Goal: Task Accomplishment & Management: Manage account settings

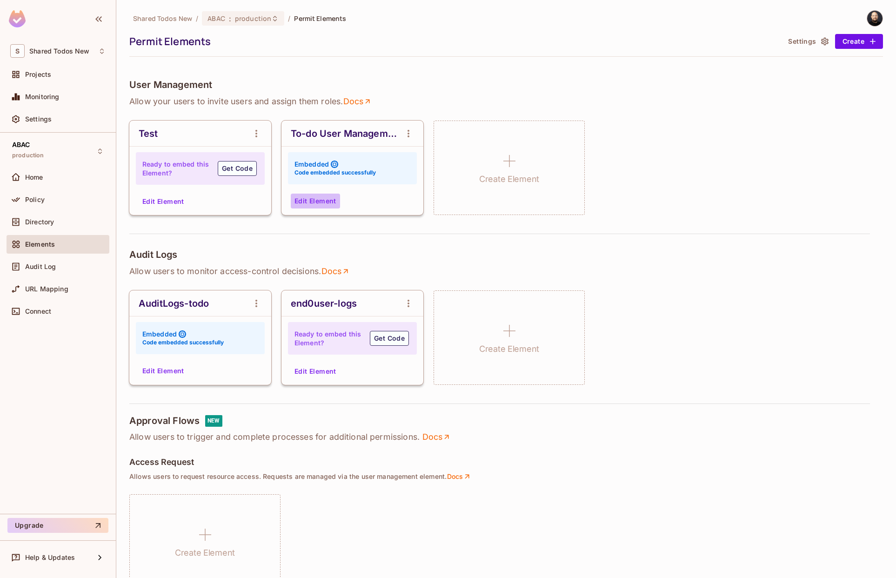
click at [303, 200] on button "Edit Element" at bounding box center [315, 201] width 49 height 15
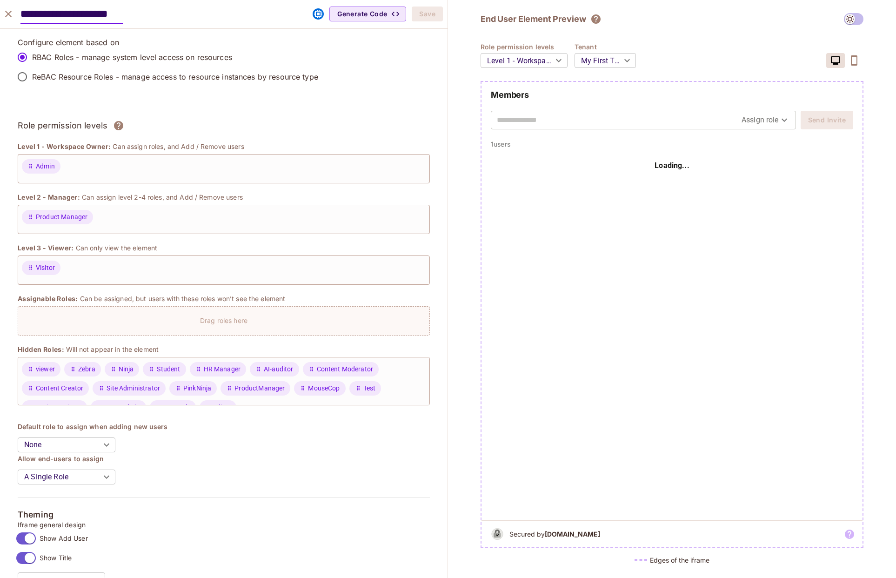
scroll to position [458, 0]
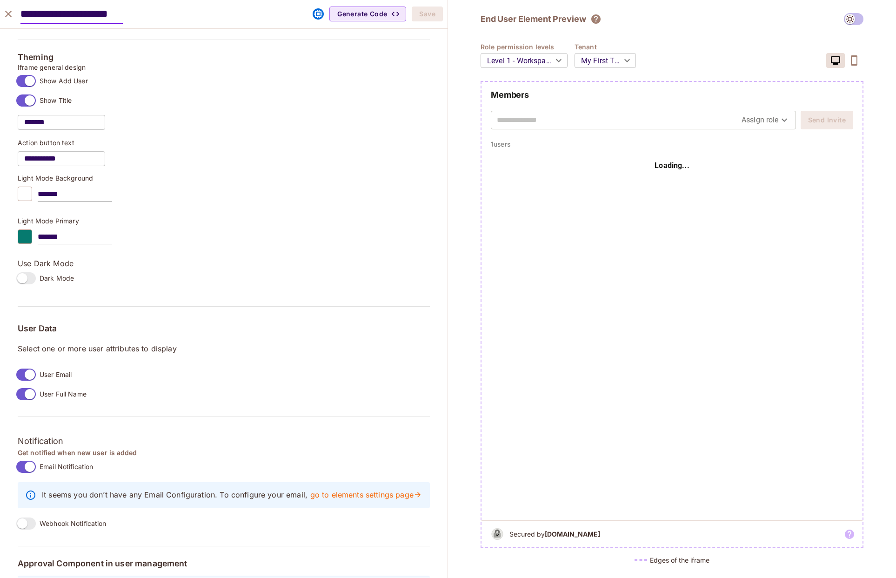
click at [696, 119] on input "text" at bounding box center [619, 120] width 245 height 15
type input "*****"
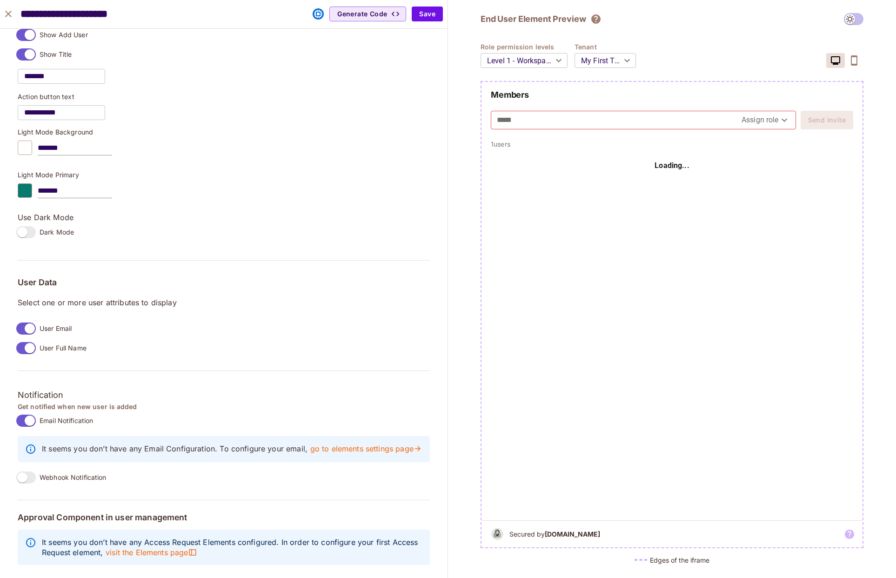
scroll to position [521, 0]
click at [14, 11] on button "close" at bounding box center [8, 14] width 19 height 19
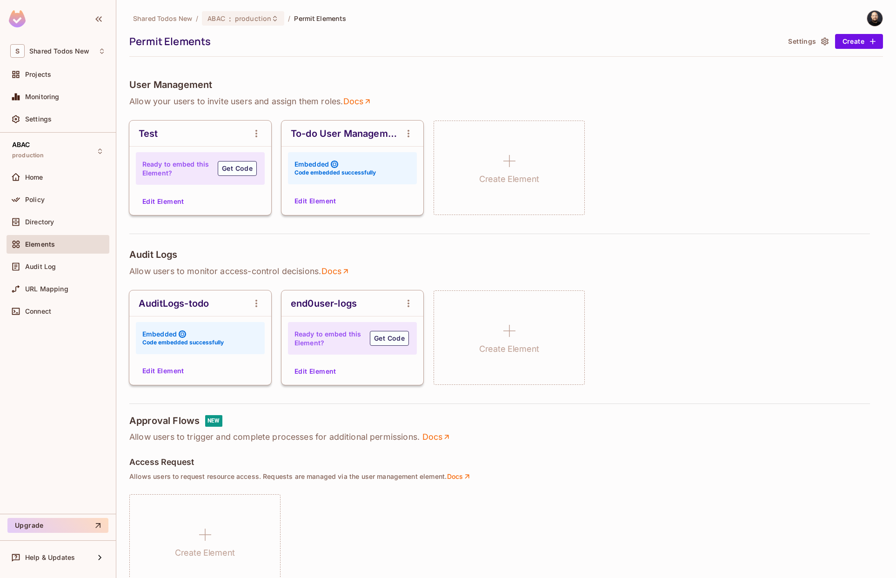
click at [319, 201] on button "Edit Element" at bounding box center [315, 201] width 49 height 15
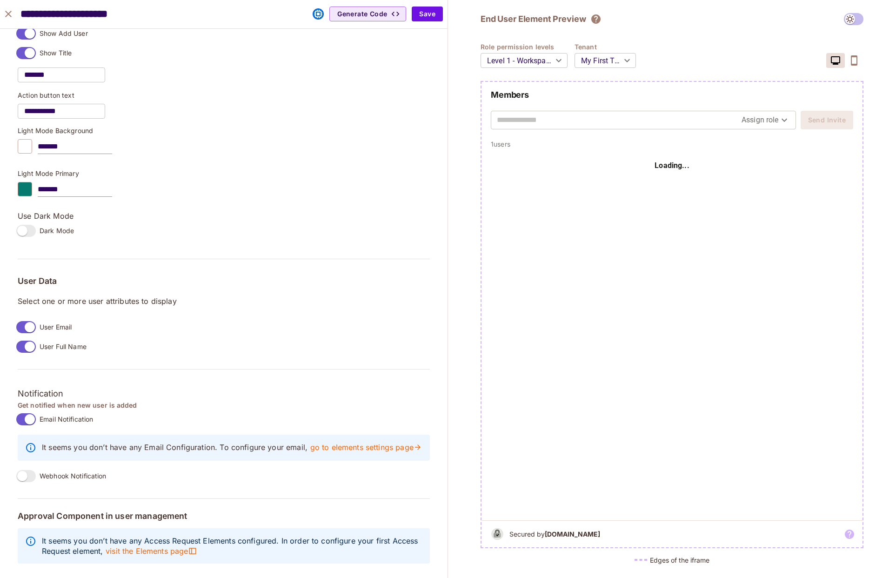
scroll to position [475, 0]
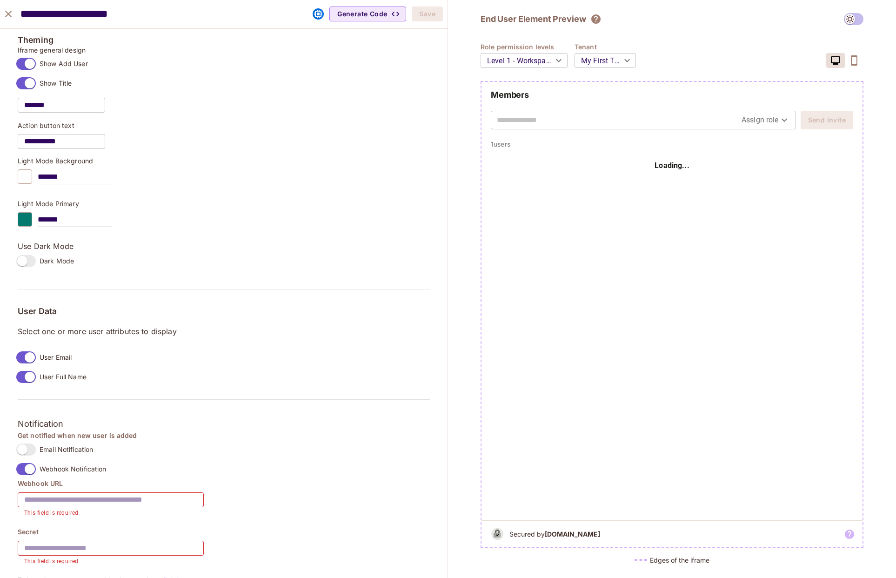
click at [105, 499] on input "text" at bounding box center [111, 500] width 186 height 26
paste input "**********"
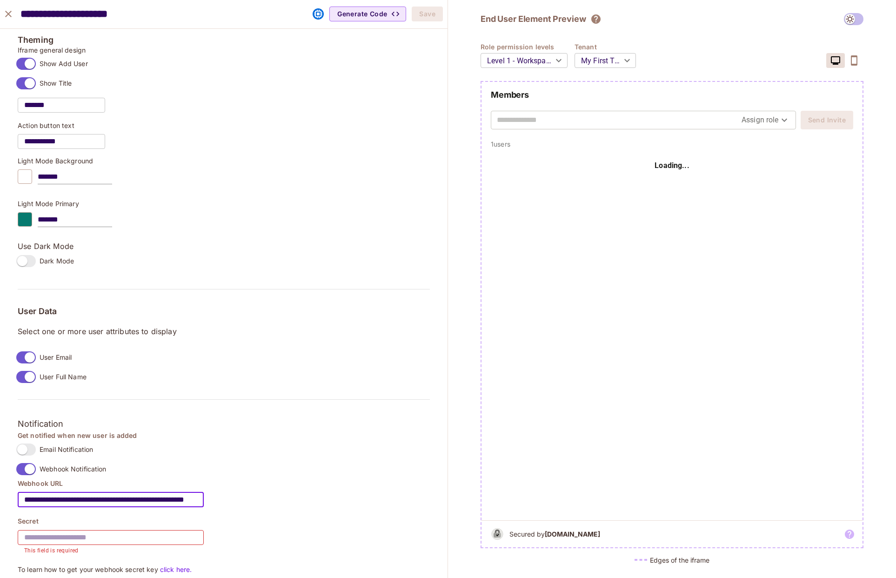
scroll to position [0, 41]
type input "**********"
click at [101, 539] on input "text" at bounding box center [111, 538] width 186 height 26
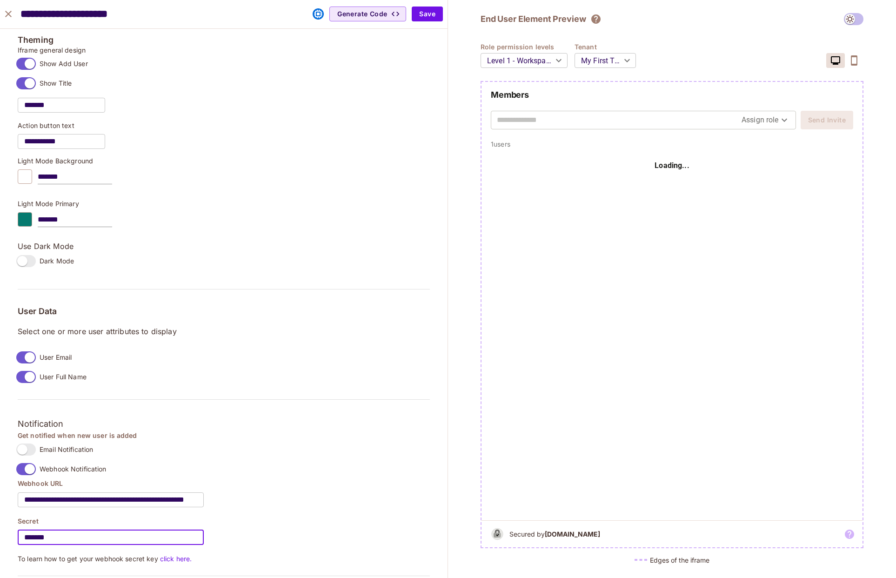
scroll to position [559, 0]
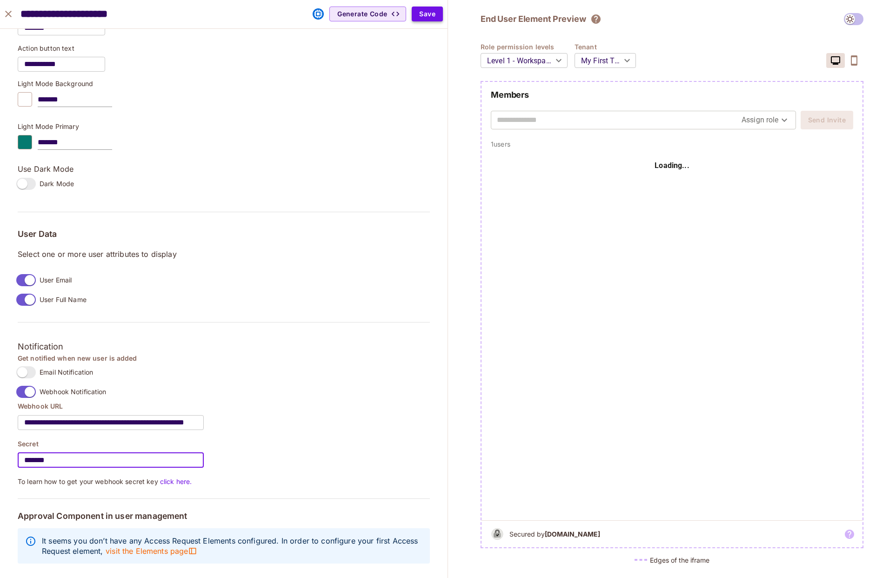
type input "*******"
click at [424, 15] on button "Save" at bounding box center [427, 14] width 31 height 15
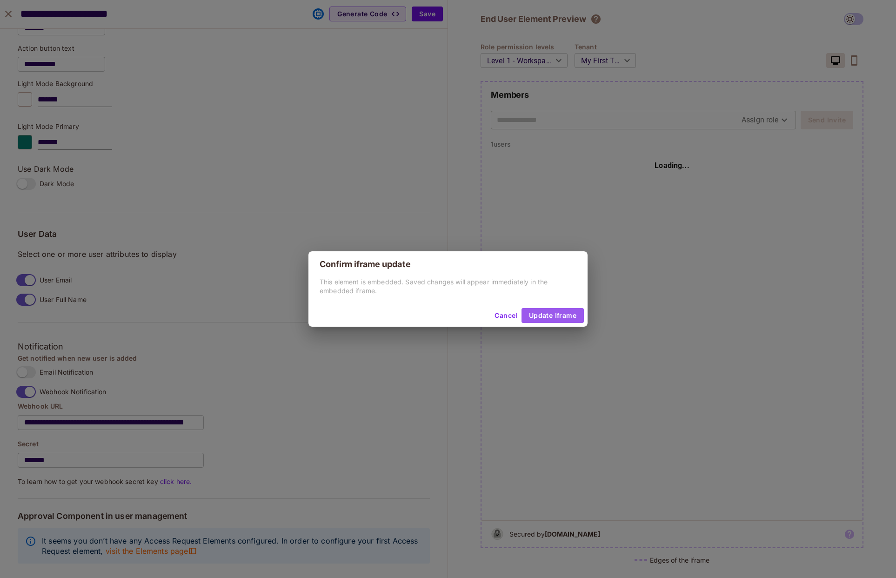
drag, startPoint x: 534, startPoint y: 316, endPoint x: 538, endPoint y: 300, distance: 16.4
click at [534, 316] on button "Update Iframe" at bounding box center [553, 315] width 62 height 15
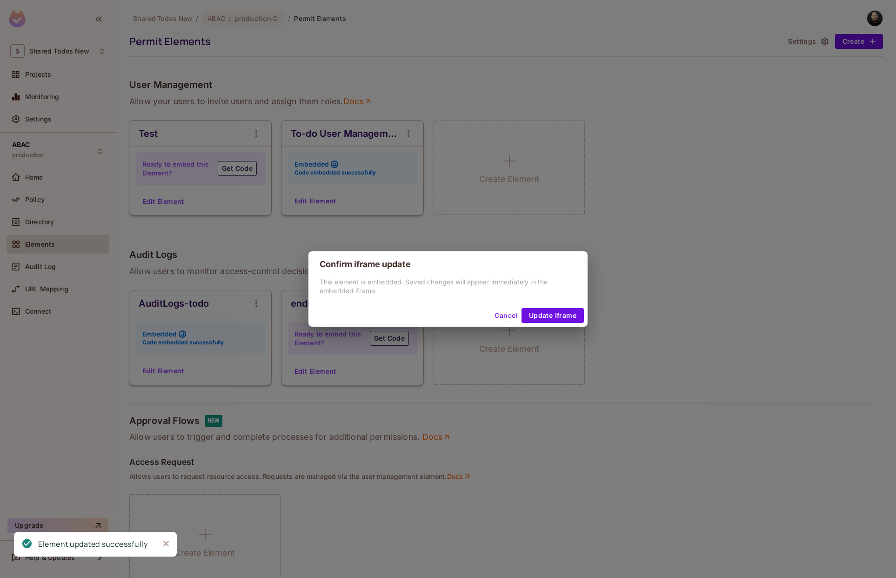
scroll to position [490, 0]
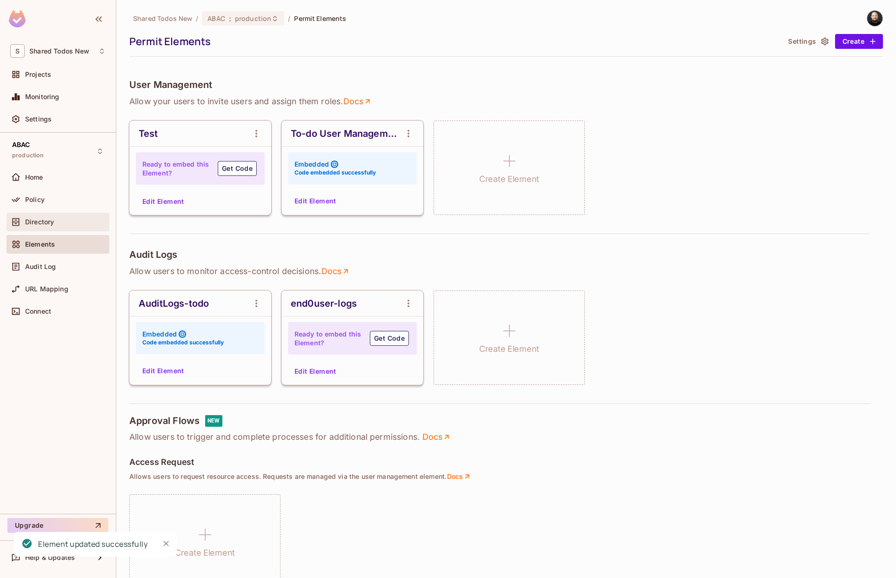
click at [48, 225] on span "Directory" at bounding box center [39, 221] width 29 height 7
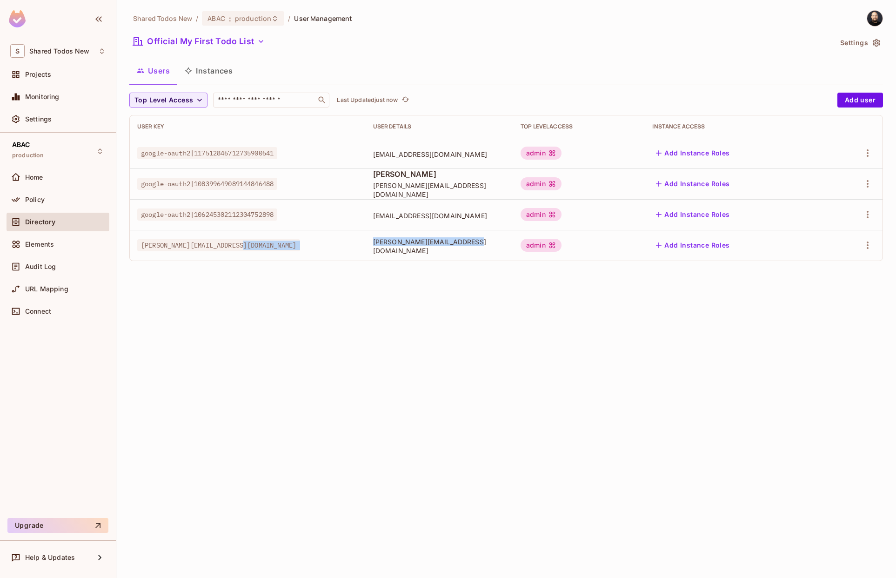
drag, startPoint x: 492, startPoint y: 252, endPoint x: 335, endPoint y: 247, distance: 157.4
click at [335, 247] on tr "[PERSON_NAME][EMAIL_ADDRESS][DOMAIN_NAME] [PERSON_NAME][EMAIL_ADDRESS][DOMAIN_N…" at bounding box center [506, 245] width 753 height 31
click at [248, 246] on span "[PERSON_NAME][EMAIL_ADDRESS][DOMAIN_NAME]" at bounding box center [218, 245] width 163 height 12
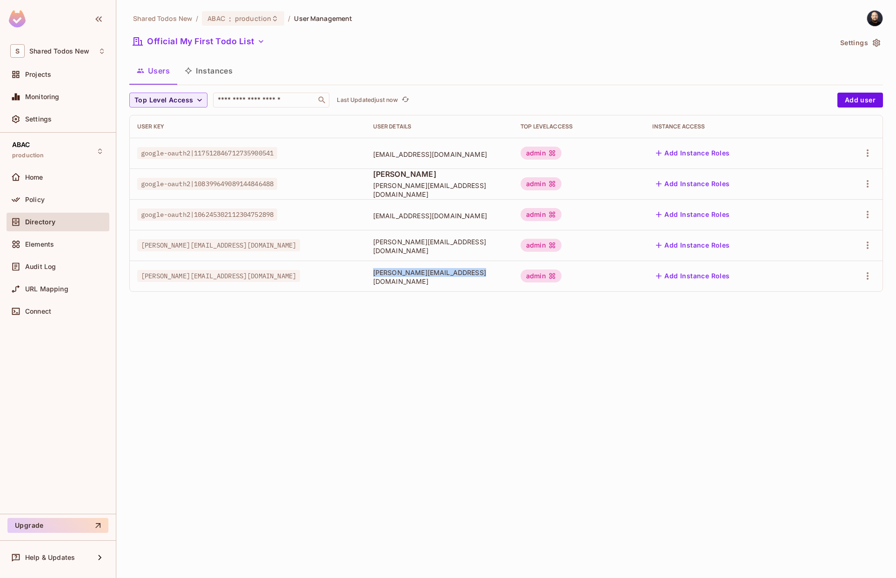
drag, startPoint x: 446, startPoint y: 283, endPoint x: 361, endPoint y: 277, distance: 85.9
click at [366, 277] on td "thomas+testinvite2@permit.io" at bounding box center [440, 276] width 148 height 31
click at [480, 269] on td "thomas+testinvite2@permit.io" at bounding box center [440, 276] width 148 height 31
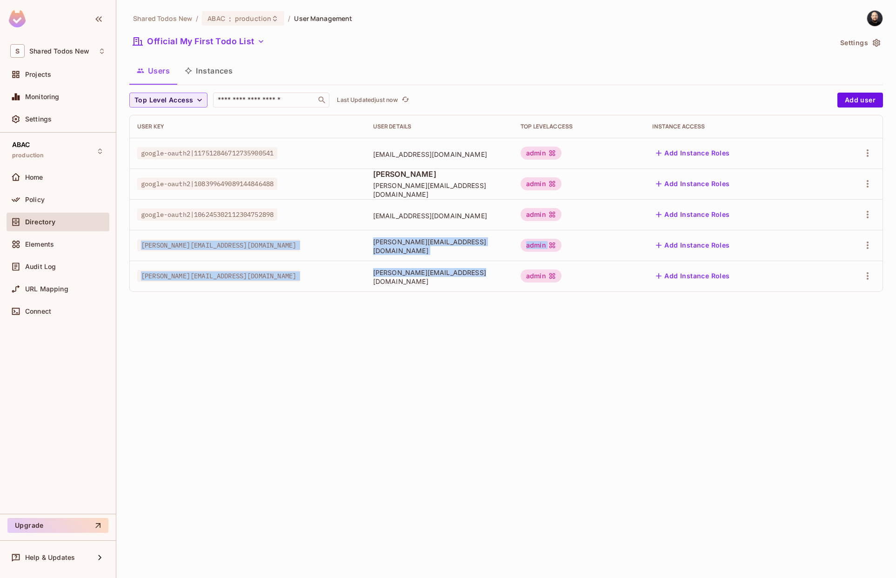
drag, startPoint x: 455, startPoint y: 282, endPoint x: 141, endPoint y: 240, distance: 316.4
click at [141, 240] on tbody "google-oauth2|117512846712735900541 raz@permit.io admin Add Instance Roles goog…" at bounding box center [506, 215] width 753 height 154
click at [483, 286] on td "thomas+testinvite2@permit.io" at bounding box center [440, 276] width 148 height 31
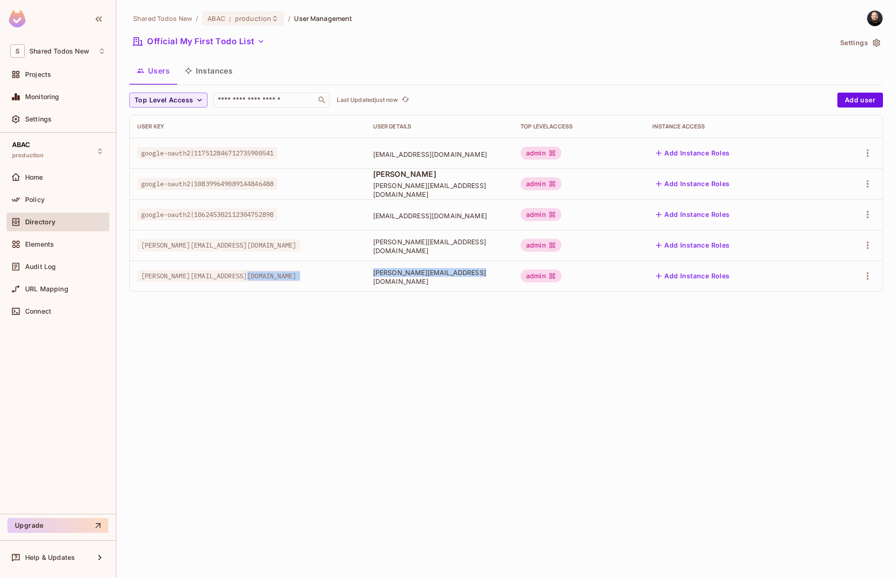
drag, startPoint x: 435, startPoint y: 283, endPoint x: 357, endPoint y: 279, distance: 78.3
click at [357, 279] on tr "thomas+testinvite2@permit.io thomas+testinvite2@permit.io admin Add Instance Ro…" at bounding box center [506, 276] width 753 height 31
click at [233, 270] on span "thomas+testinvite2@permit.io" at bounding box center [218, 276] width 163 height 12
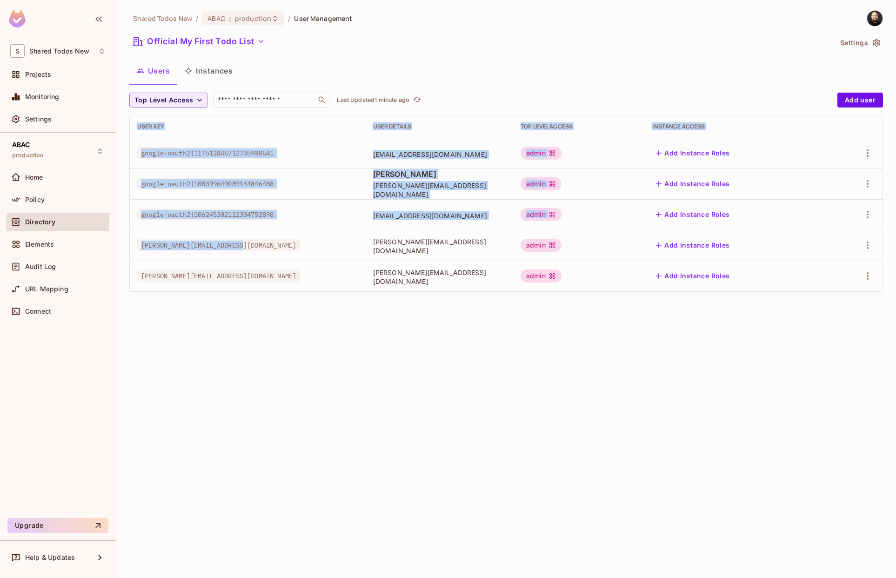
drag, startPoint x: 253, startPoint y: 256, endPoint x: 294, endPoint y: 303, distance: 62.7
click at [294, 303] on div "Shared Todos New / ABAC : production / User Management Official My First Todo L…" at bounding box center [506, 289] width 780 height 578
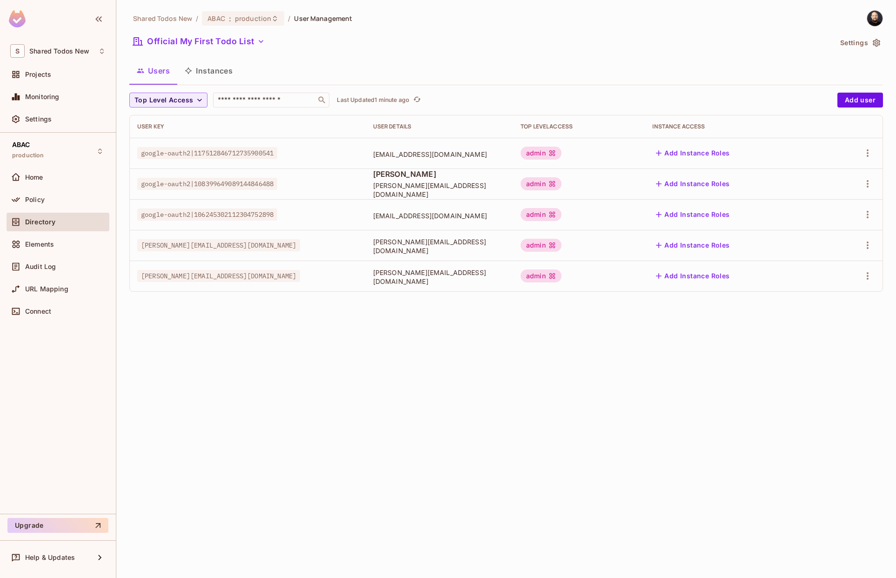
click at [299, 285] on td "thomas+testinvite2@permit.io" at bounding box center [248, 276] width 236 height 31
drag, startPoint x: 363, startPoint y: 275, endPoint x: 460, endPoint y: 271, distance: 97.3
click at [460, 271] on td "thomas+testinvite2@permit.io" at bounding box center [440, 276] width 148 height 31
click at [50, 241] on span "Elements" at bounding box center [39, 244] width 29 height 7
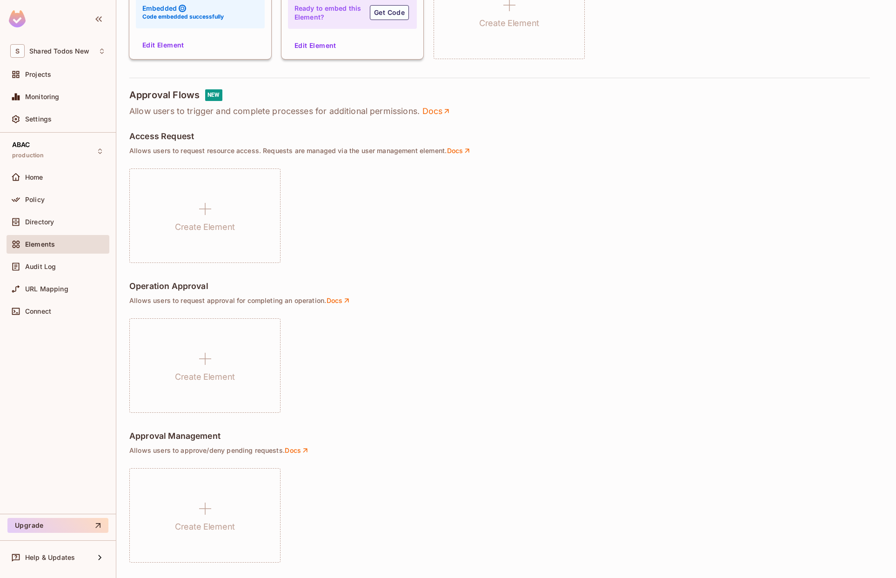
scroll to position [330, 0]
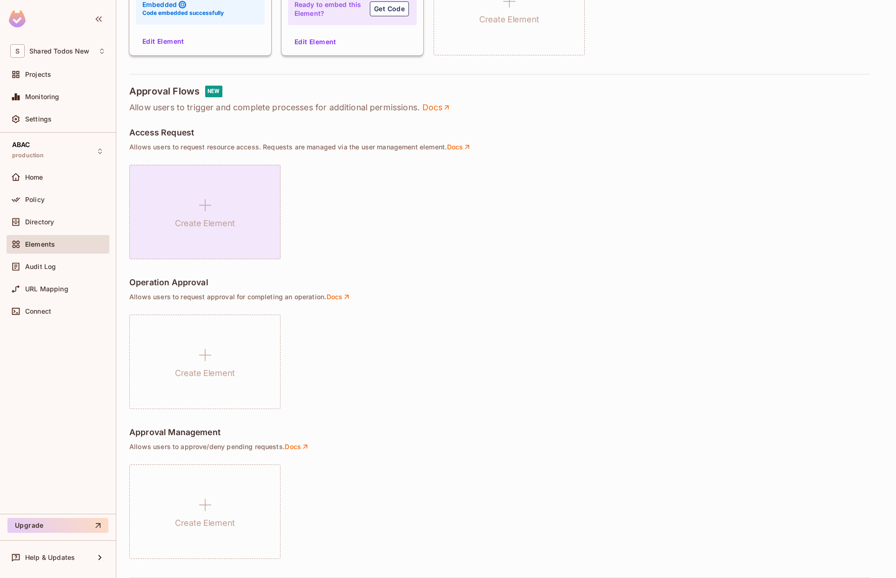
click at [197, 208] on icon at bounding box center [205, 205] width 22 height 22
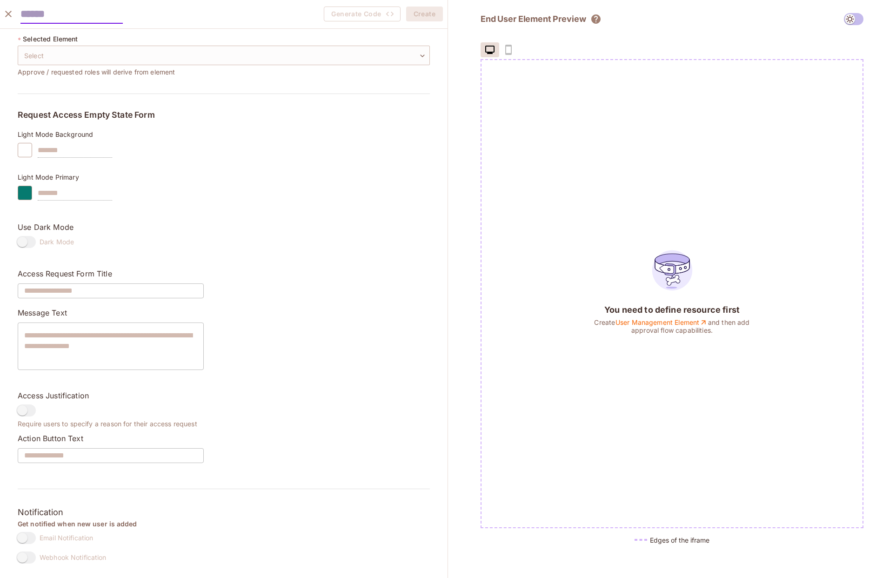
scroll to position [27, 0]
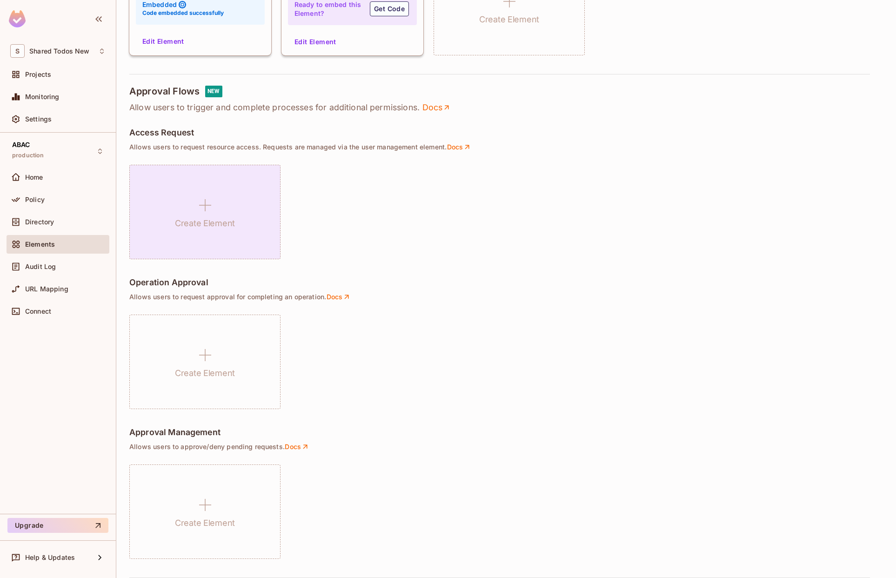
click at [246, 230] on div "Create Element" at bounding box center [204, 212] width 151 height 94
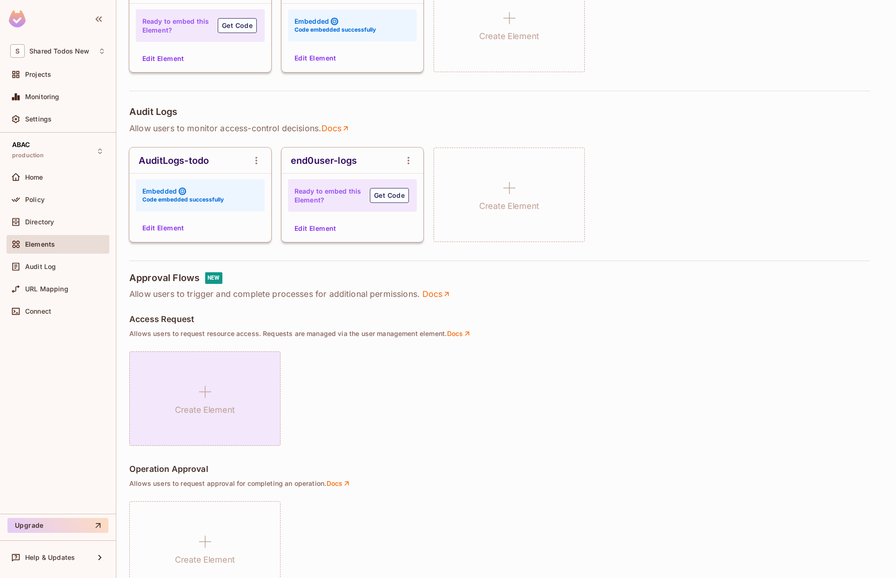
scroll to position [0, 0]
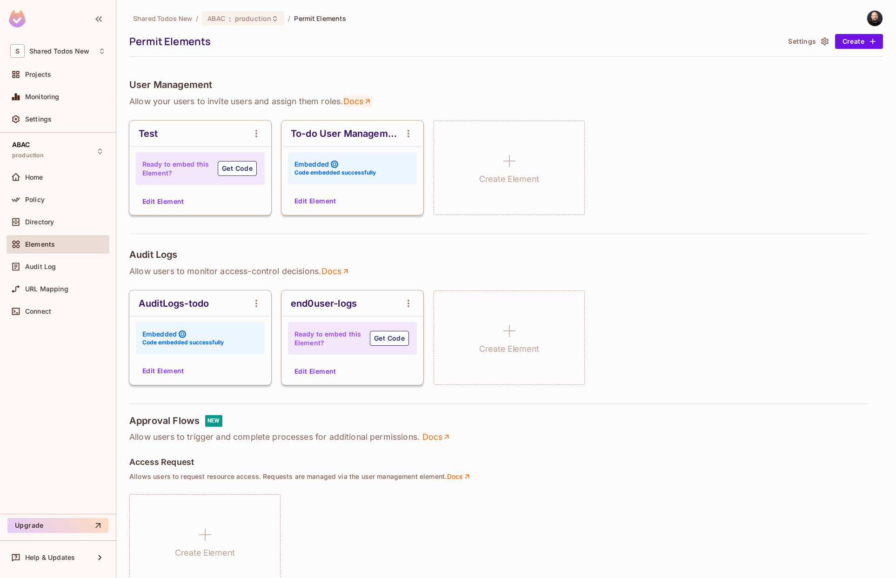
click at [358, 102] on link "Docs" at bounding box center [357, 101] width 29 height 11
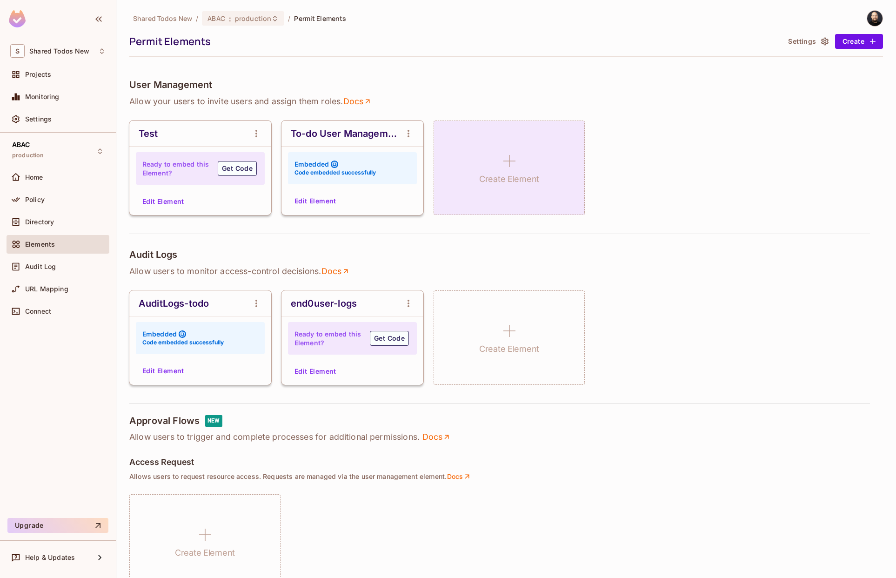
click at [478, 202] on div "Create Element" at bounding box center [509, 168] width 151 height 94
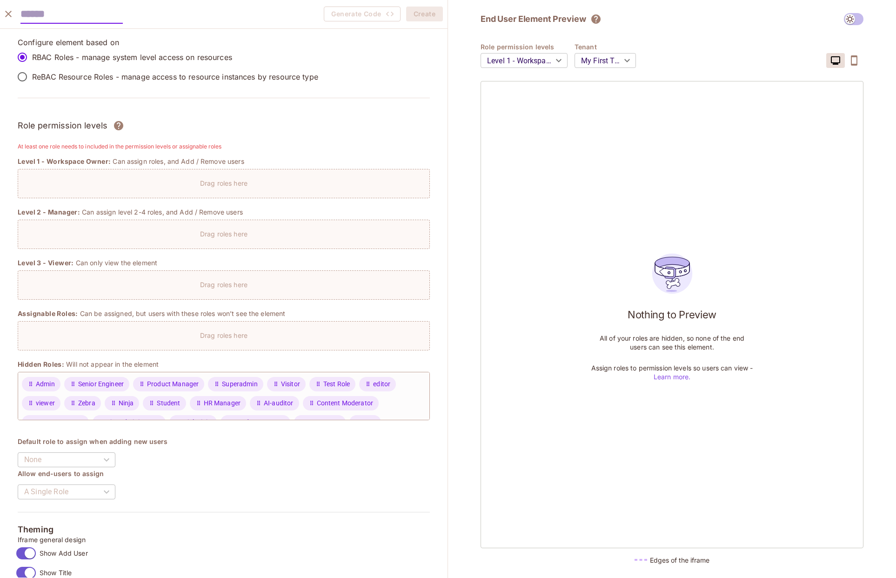
click at [587, 64] on body "S Shared Todos New Projects Monitoring Settings ABAC production Home Policy Dir…" at bounding box center [448, 289] width 896 height 578
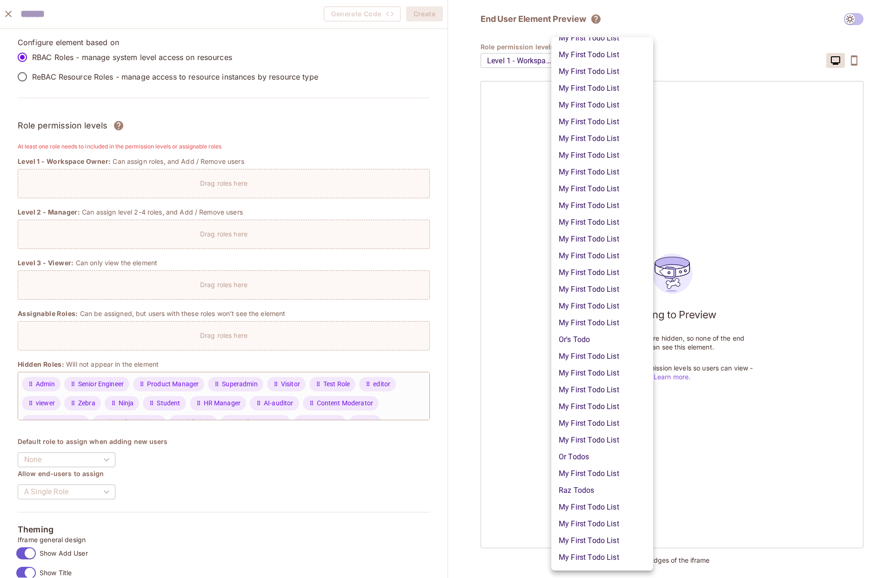
scroll to position [753, 0]
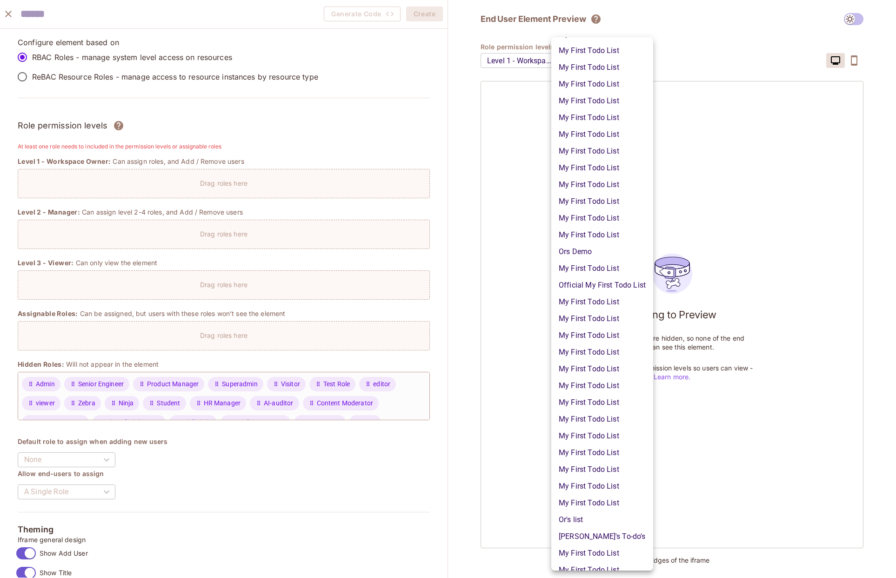
click at [590, 287] on li "Official My First Todo List" at bounding box center [603, 285] width 102 height 17
type input "**********"
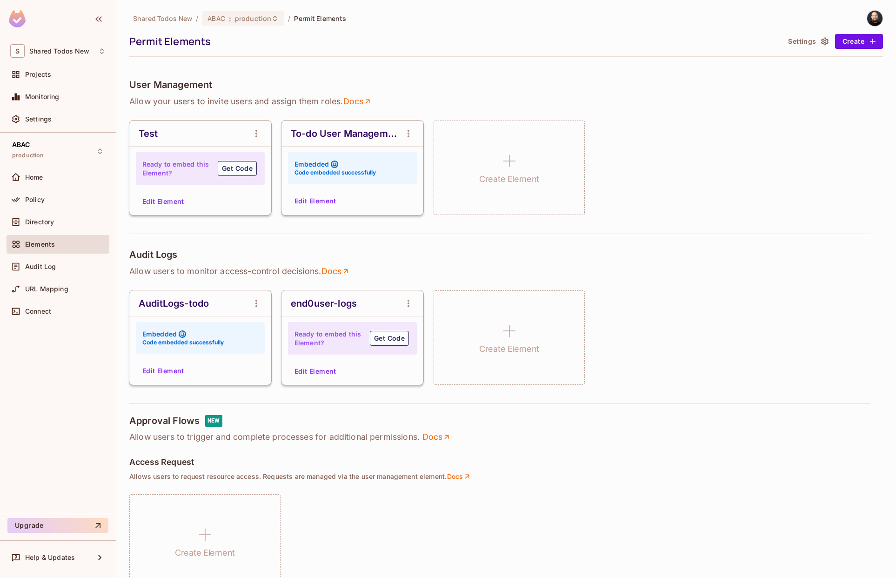
click at [328, 209] on div "To-do User Management Embedded Code embedded successfully Edit Element" at bounding box center [353, 168] width 142 height 94
click at [327, 203] on button "Edit Element" at bounding box center [315, 201] width 49 height 15
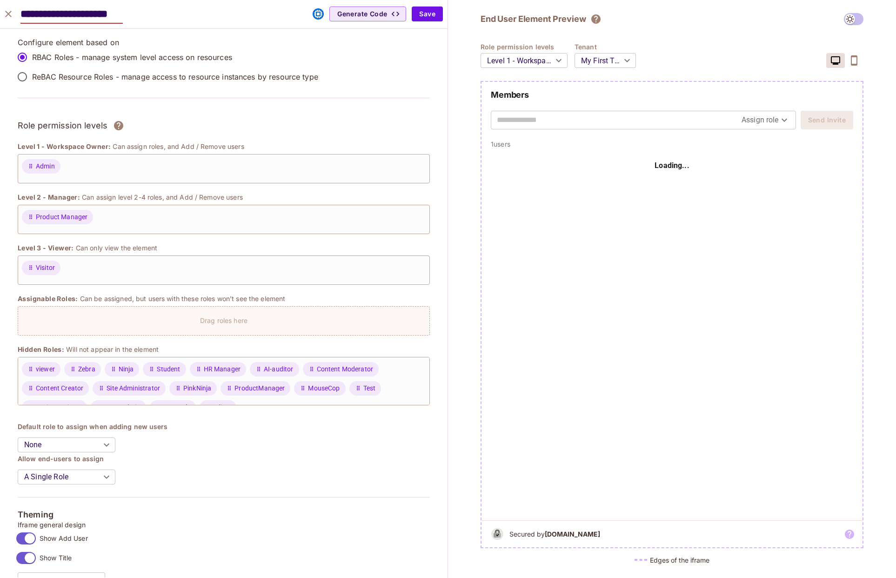
click at [609, 57] on body "S Shared Todos New Projects Monitoring Settings ABAC production Home Policy Dir…" at bounding box center [448, 289] width 896 height 578
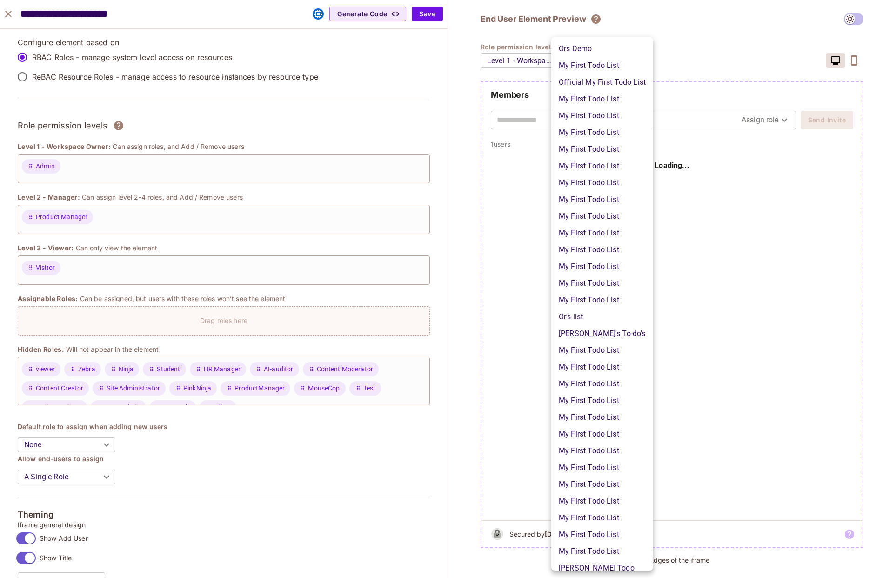
scroll to position [830, 0]
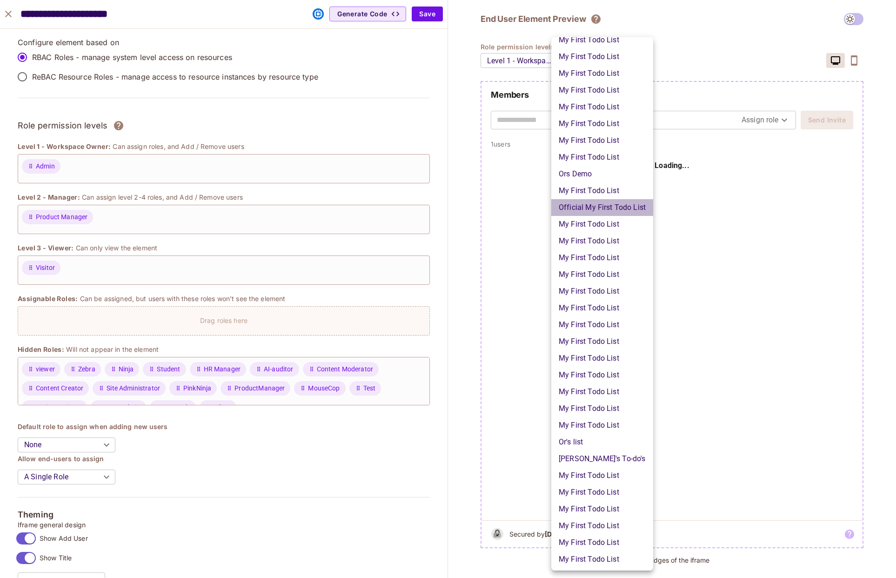
click at [590, 204] on li "Official My First Todo List" at bounding box center [603, 207] width 102 height 17
type input "**********"
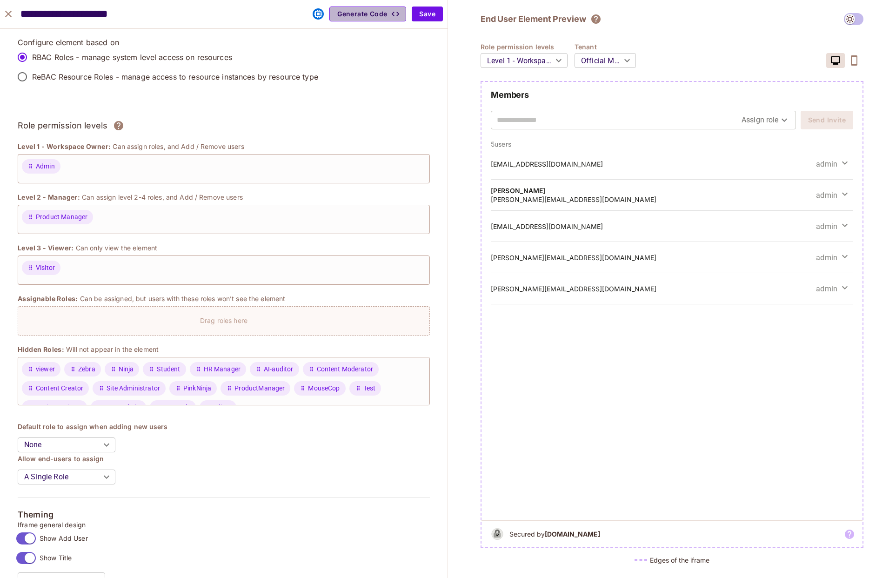
click at [399, 16] on icon "button" at bounding box center [395, 13] width 9 height 9
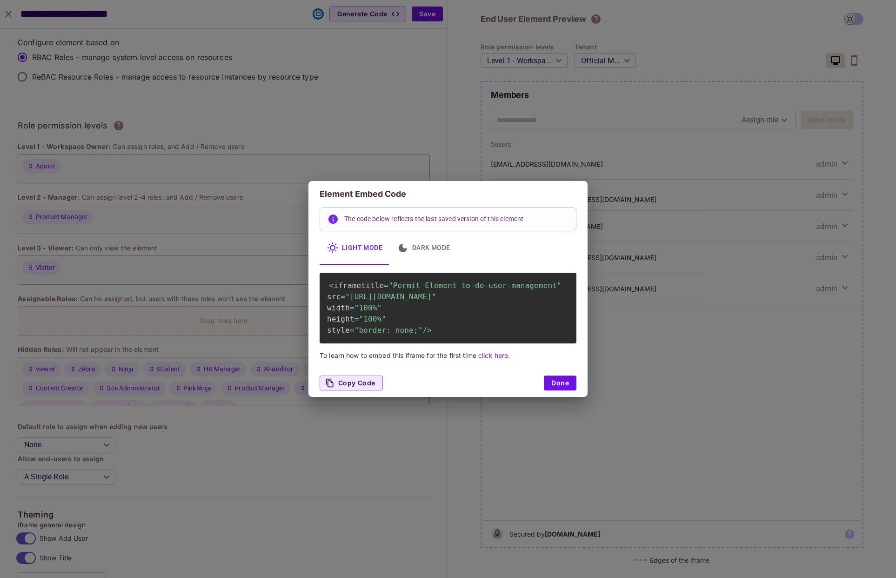
click at [417, 301] on span ""https://embed.permit.io/to-do-user-management?envId=632f08a5cfdb4c1db716de3175…" at bounding box center [390, 296] width 91 height 9
click at [437, 301] on span ""https://embed.permit.io/to-do-user-management?envId=632f08a5cfdb4c1db716de3175…" at bounding box center [390, 296] width 91 height 9
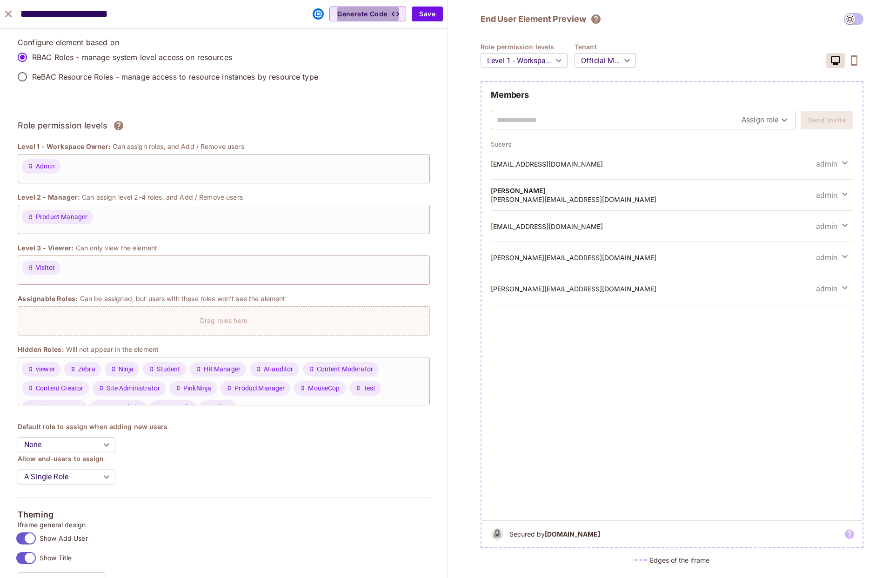
click at [413, 45] on p "Configure element based on" at bounding box center [224, 42] width 412 height 10
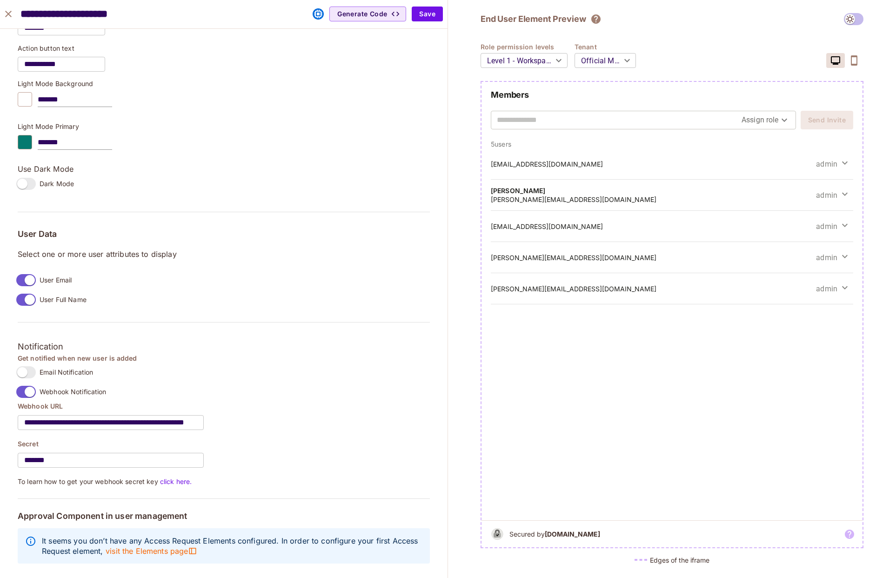
click at [70, 368] on span "Email Notification" at bounding box center [67, 372] width 54 height 9
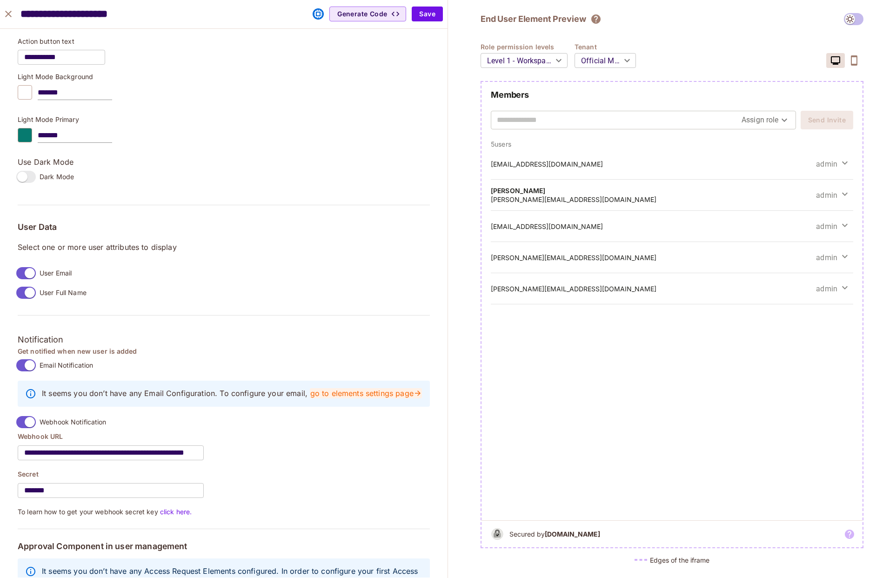
click at [310, 398] on link "go to elements settings page" at bounding box center [366, 393] width 112 height 10
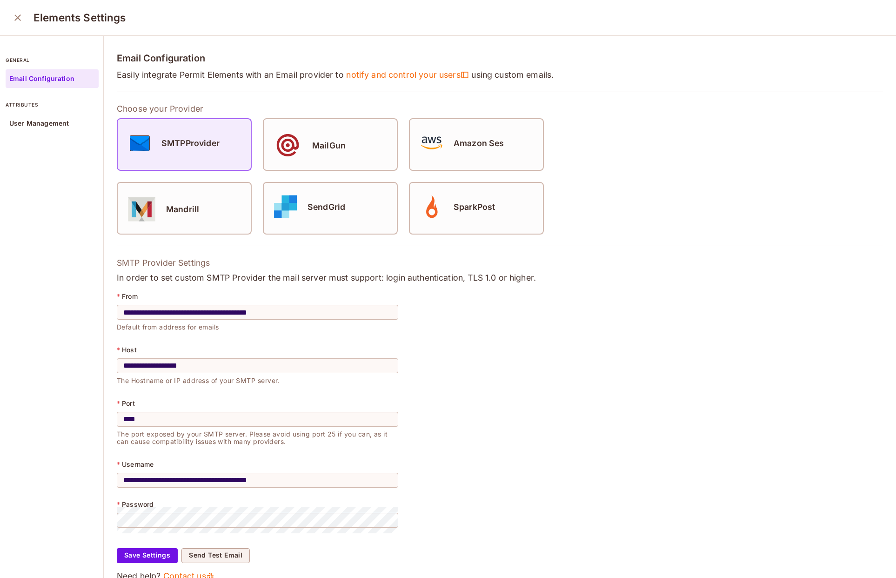
scroll to position [24, 0]
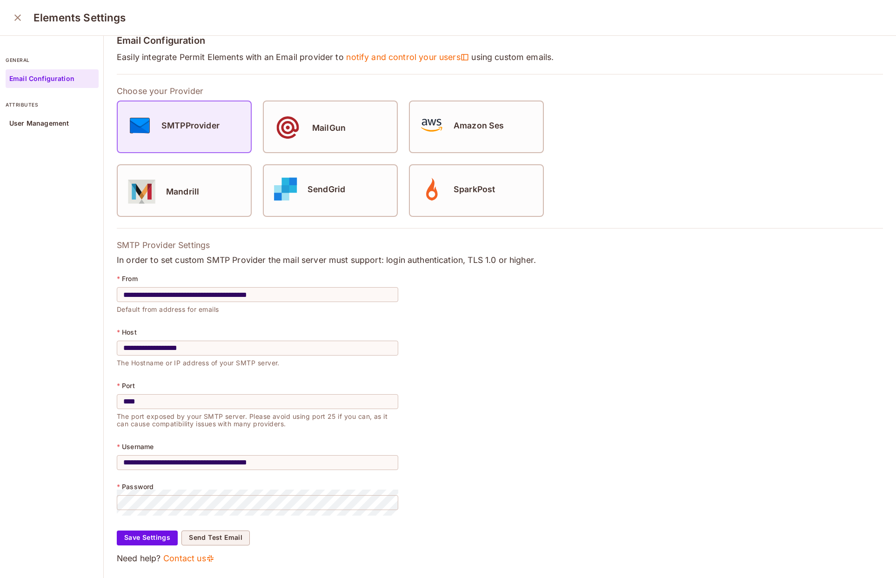
click at [221, 553] on p "Need help? Contact us" at bounding box center [500, 558] width 767 height 11
click at [224, 531] on button "Send Test Email" at bounding box center [216, 538] width 68 height 15
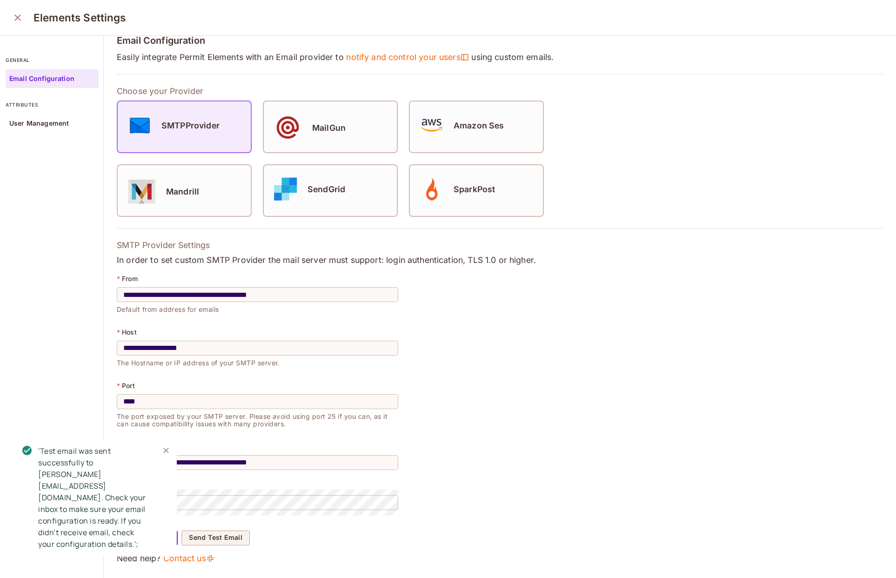
click at [16, 22] on icon "close" at bounding box center [17, 17] width 11 height 11
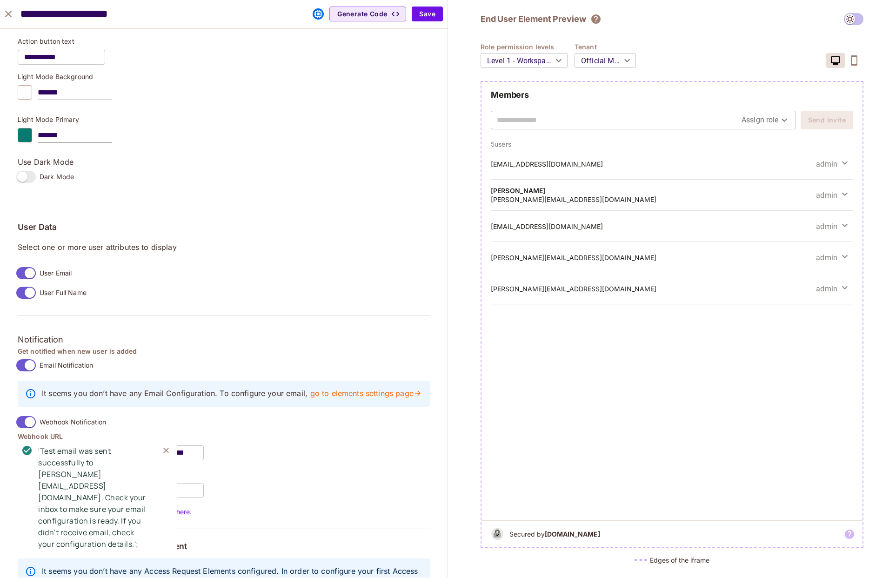
click at [165, 453] on icon "Close" at bounding box center [166, 451] width 6 height 6
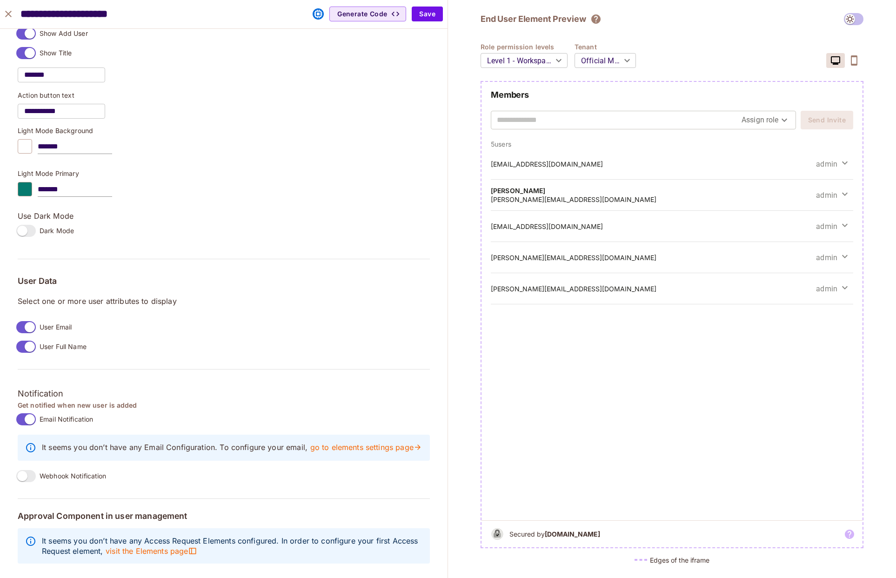
scroll to position [521, 0]
click at [427, 15] on button "Save" at bounding box center [427, 14] width 31 height 15
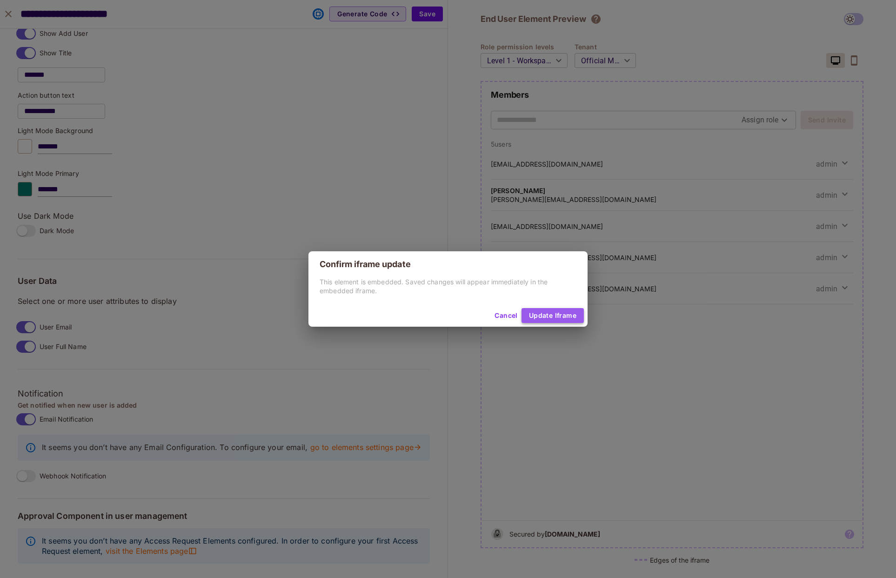
click at [577, 318] on button "Update Iframe" at bounding box center [553, 315] width 62 height 15
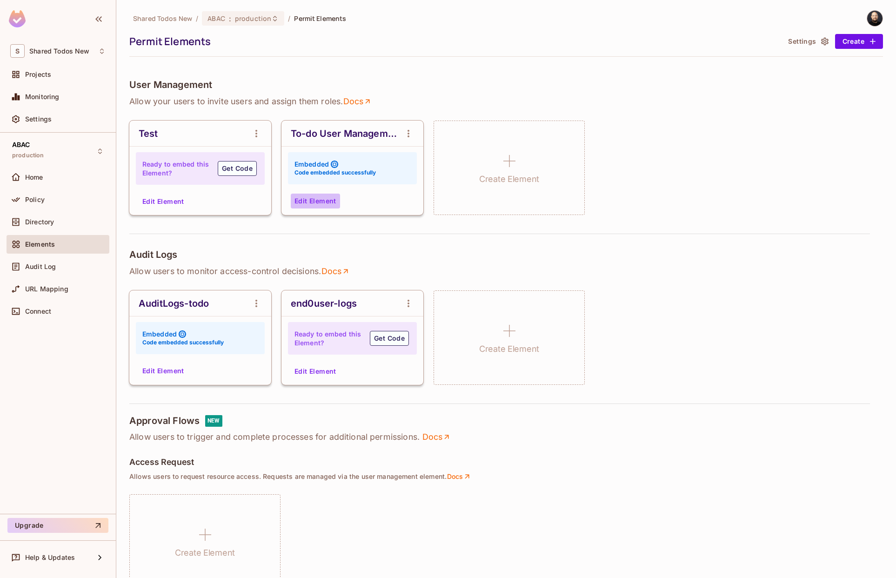
click at [302, 204] on button "Edit Element" at bounding box center [315, 201] width 49 height 15
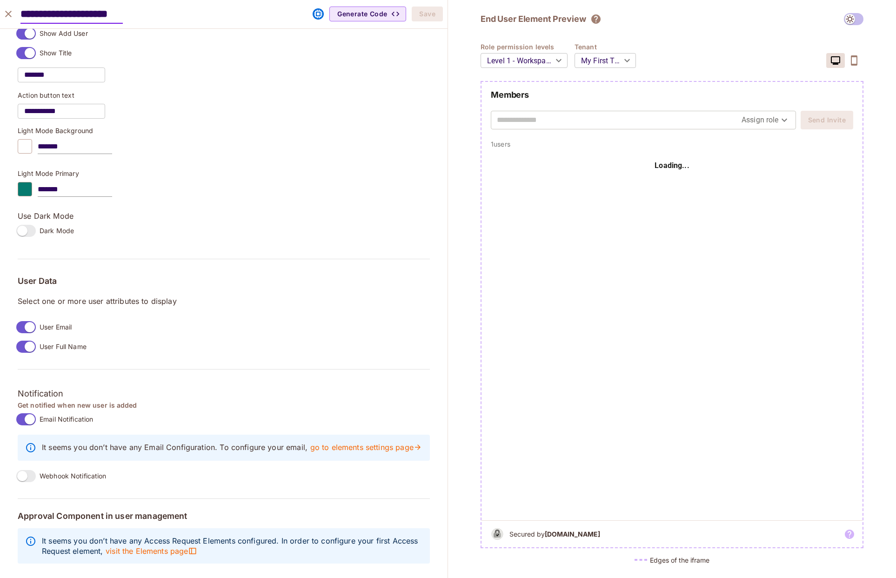
drag, startPoint x: 68, startPoint y: 401, endPoint x: 67, endPoint y: 406, distance: 4.9
click at [68, 415] on span "Email Notification" at bounding box center [67, 419] width 54 height 9
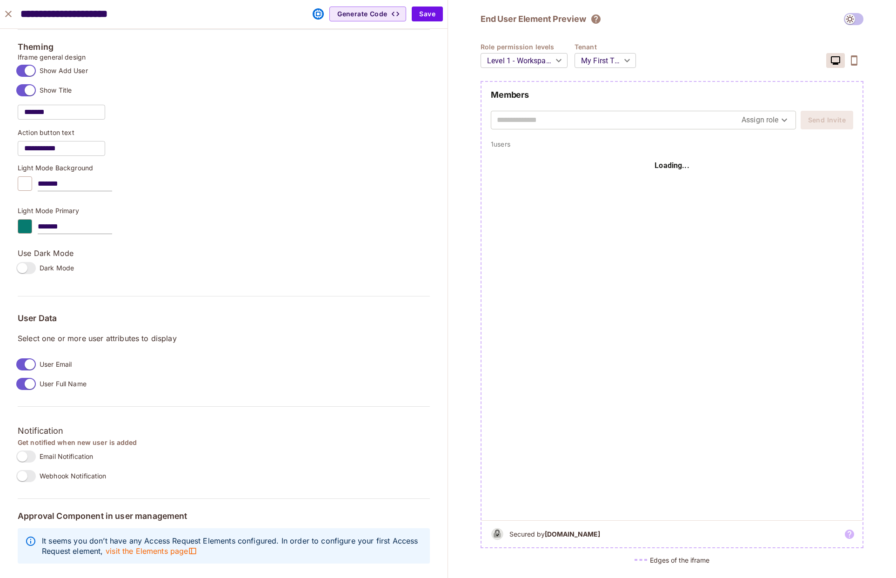
scroll to position [475, 0]
click at [63, 471] on span "Webhook Notification" at bounding box center [73, 475] width 67 height 9
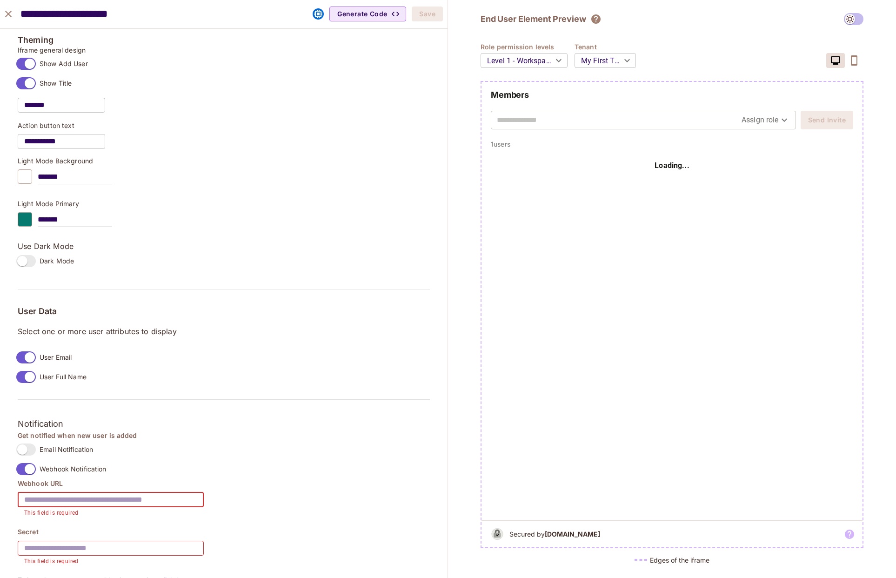
click at [101, 493] on input "text" at bounding box center [111, 500] width 186 height 26
paste input "**********"
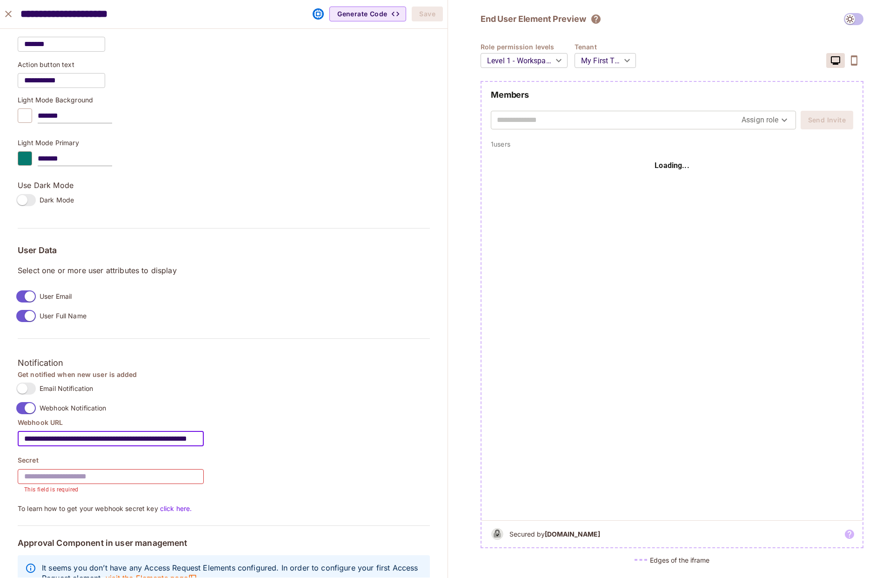
scroll to position [570, 0]
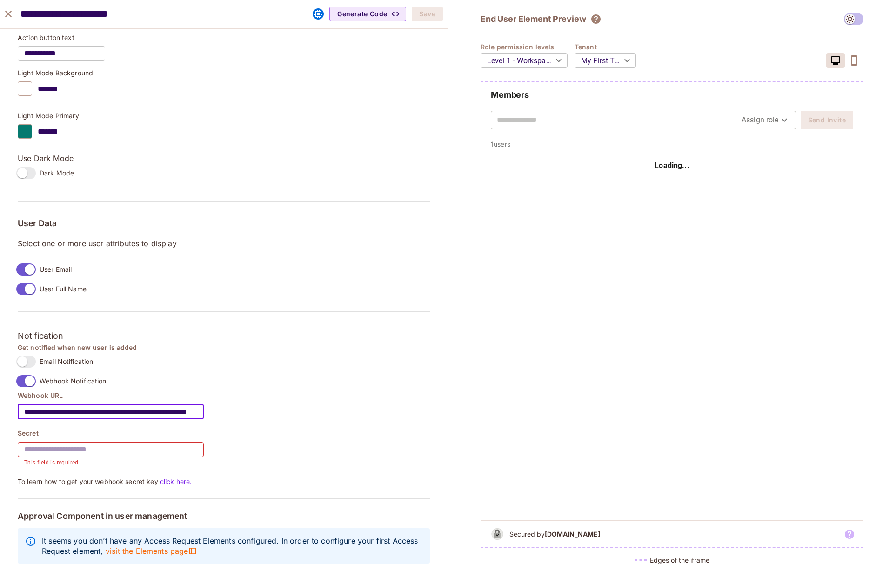
type input "**********"
click at [142, 437] on input "text" at bounding box center [111, 450] width 186 height 26
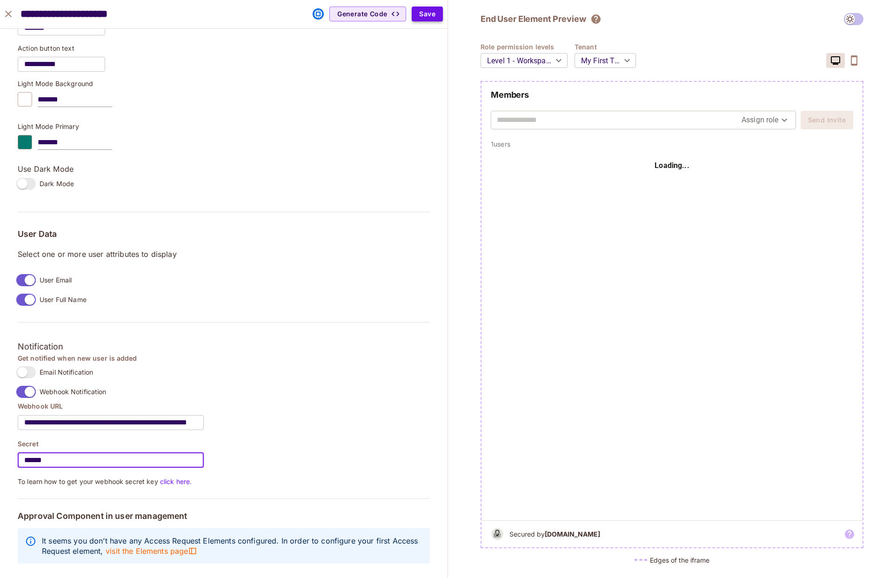
type input "******"
click at [430, 14] on button "Save" at bounding box center [427, 14] width 31 height 15
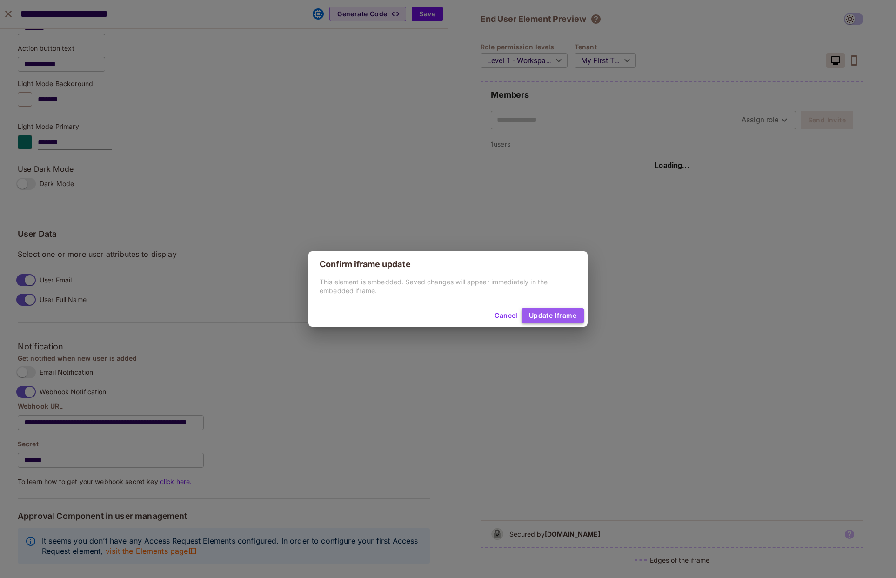
click at [544, 312] on button "Update Iframe" at bounding box center [553, 315] width 62 height 15
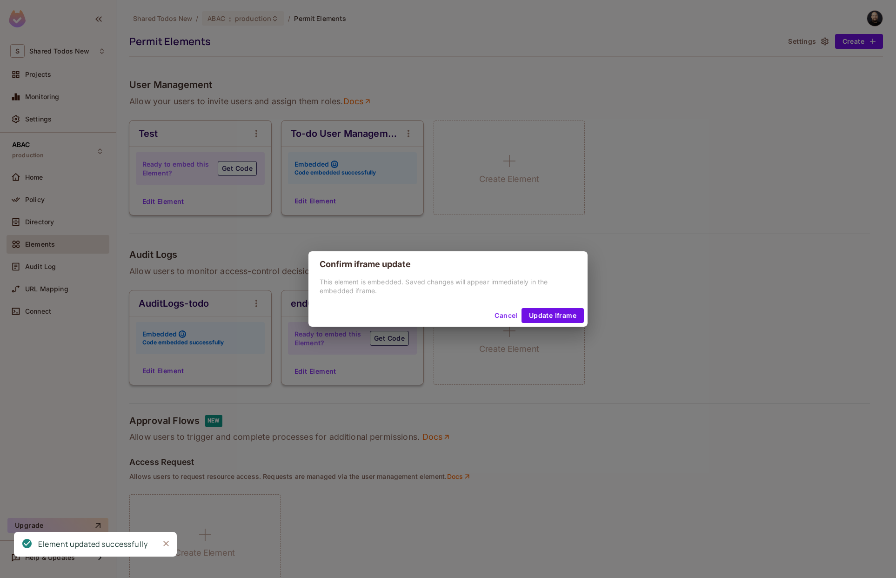
scroll to position [490, 0]
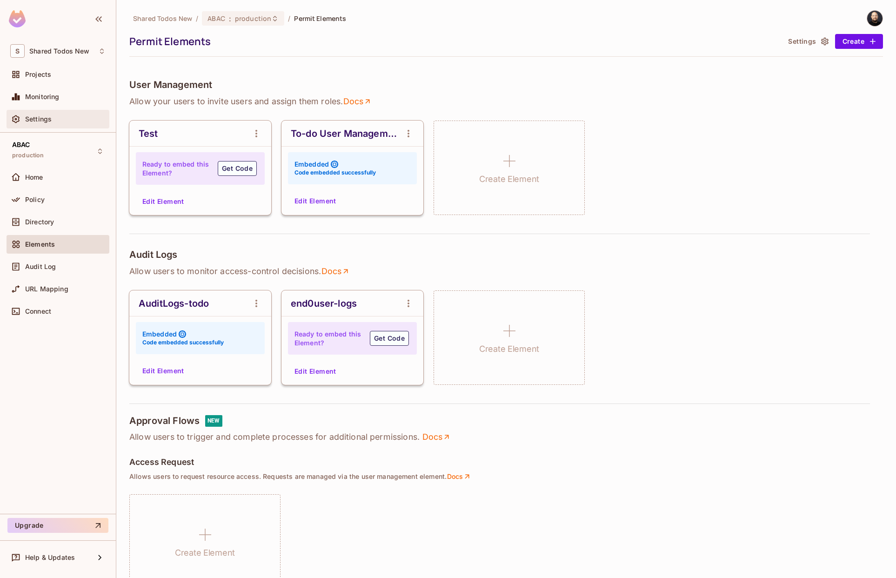
click at [42, 118] on span "Settings" at bounding box center [38, 118] width 27 height 7
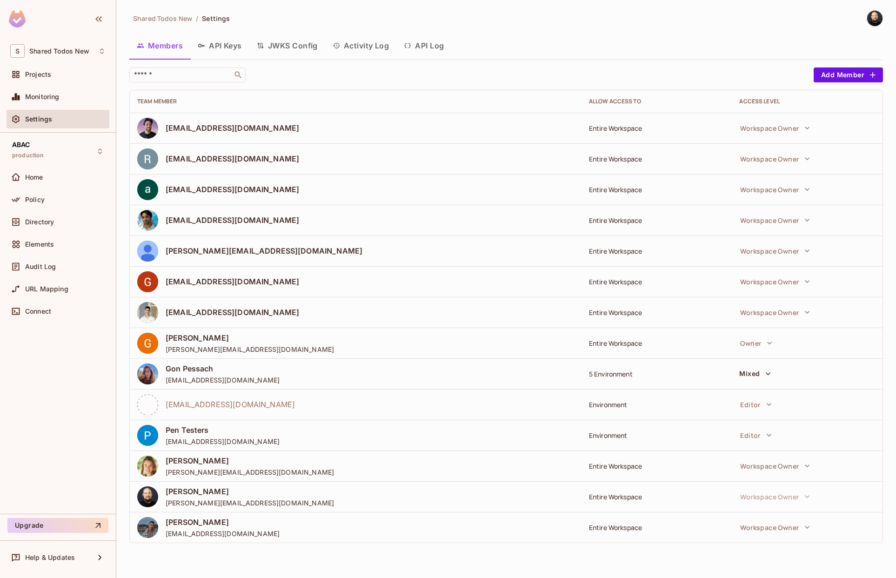
click at [433, 44] on button "API Log" at bounding box center [424, 45] width 55 height 23
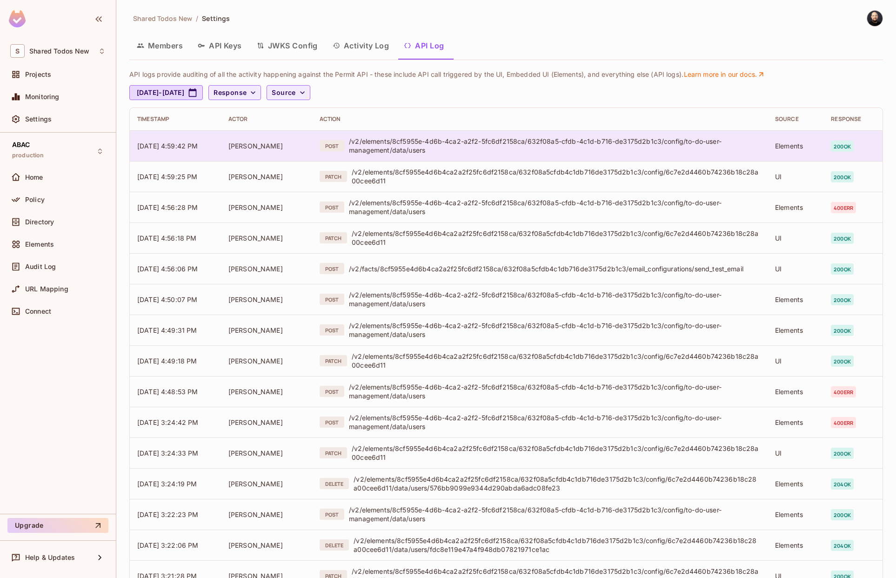
click at [614, 141] on div "/v2/elements/8cf5955e-4d6b-4ca2-a2f2-5fc6df2158ca/632f08a5-cfdb-4c1d-b716-de317…" at bounding box center [554, 146] width 411 height 18
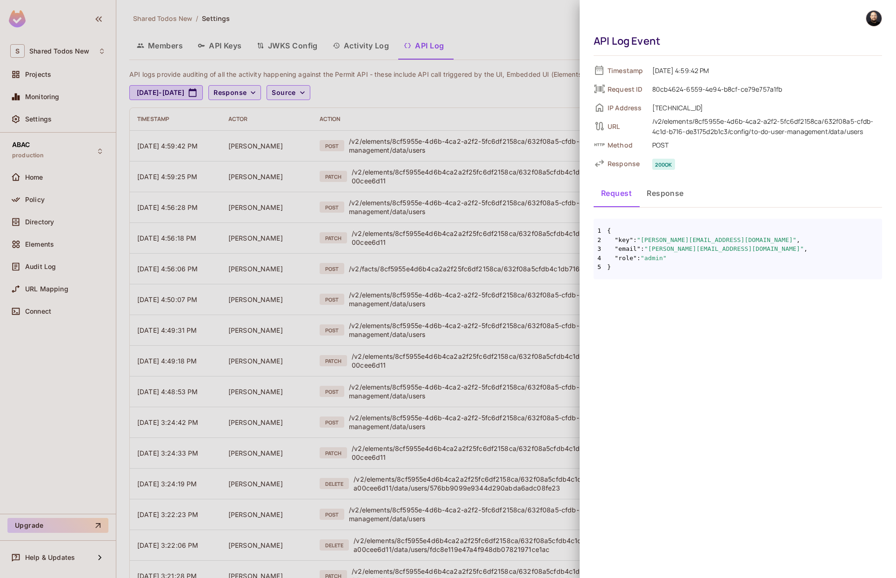
click at [659, 192] on button "Response" at bounding box center [665, 193] width 52 height 23
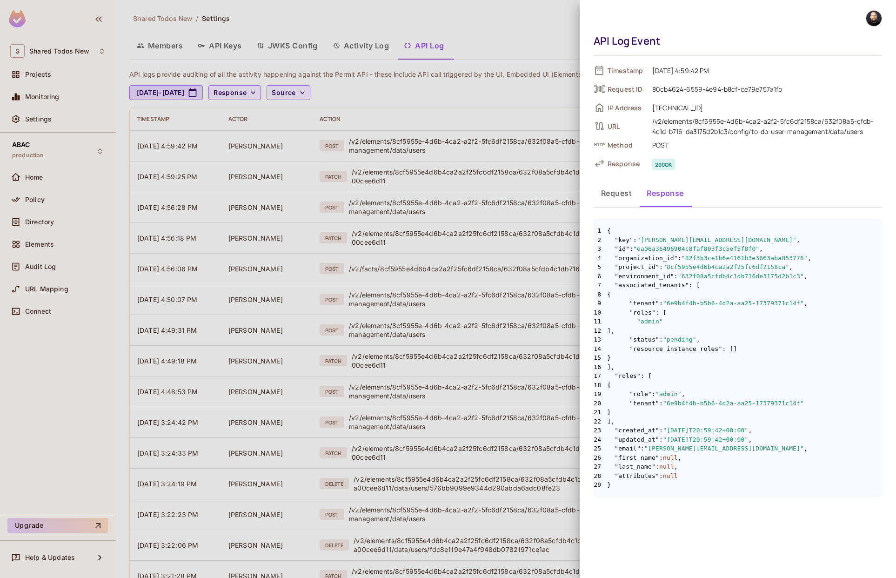
click at [335, 110] on div at bounding box center [448, 289] width 896 height 578
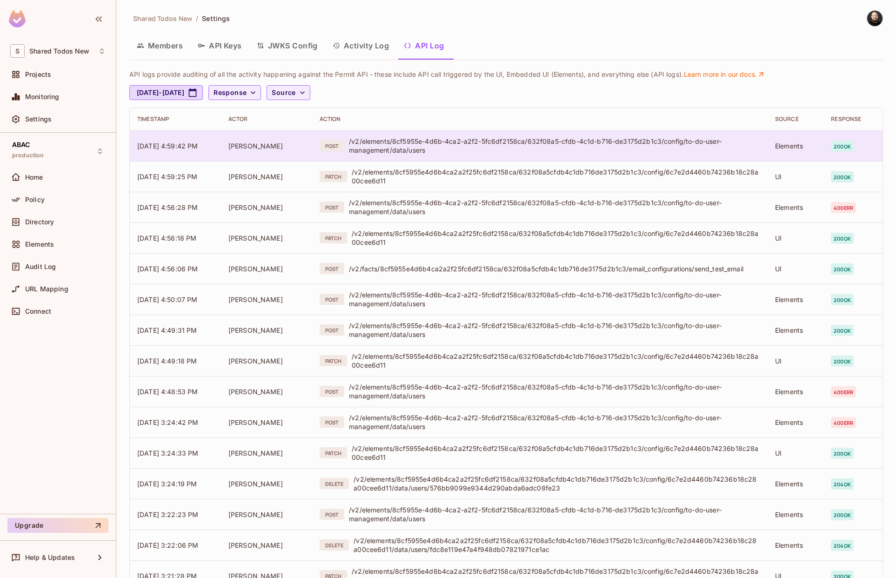
click at [394, 139] on div "/v2/elements/8cf5955e-4d6b-4ca2-a2f2-5fc6df2158ca/632f08a5-cfdb-4c1d-b716-de317…" at bounding box center [554, 146] width 411 height 18
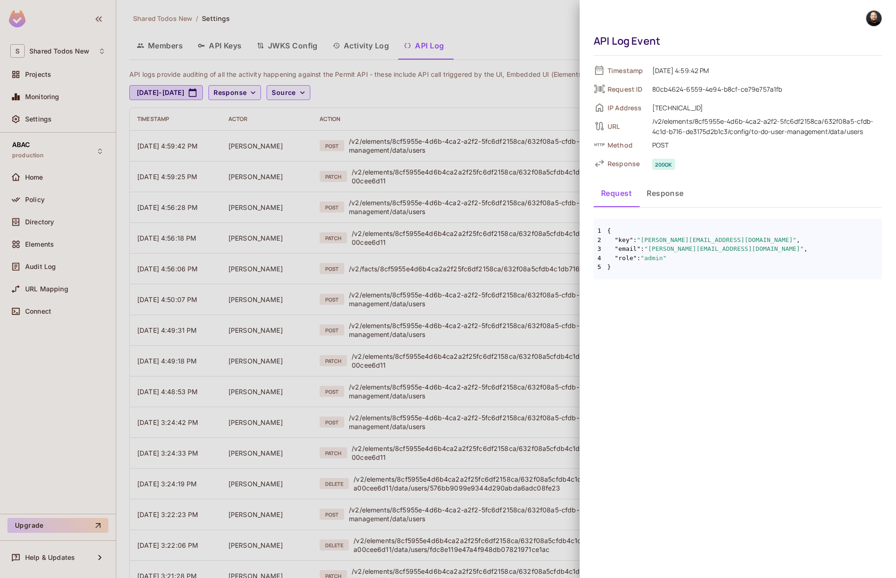
click at [683, 190] on button "Response" at bounding box center [665, 193] width 52 height 23
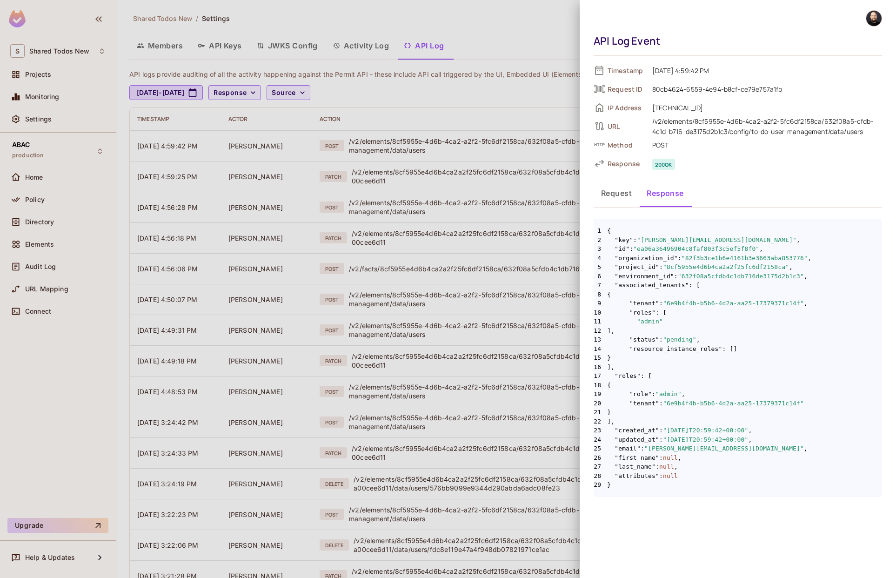
click at [353, 44] on div at bounding box center [448, 289] width 896 height 578
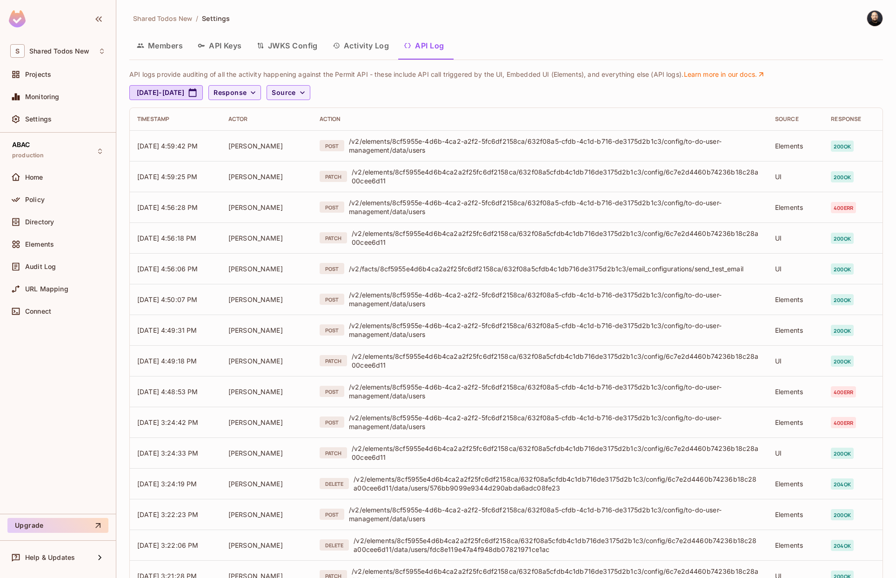
click at [353, 44] on button "Activity Log" at bounding box center [361, 45] width 72 height 23
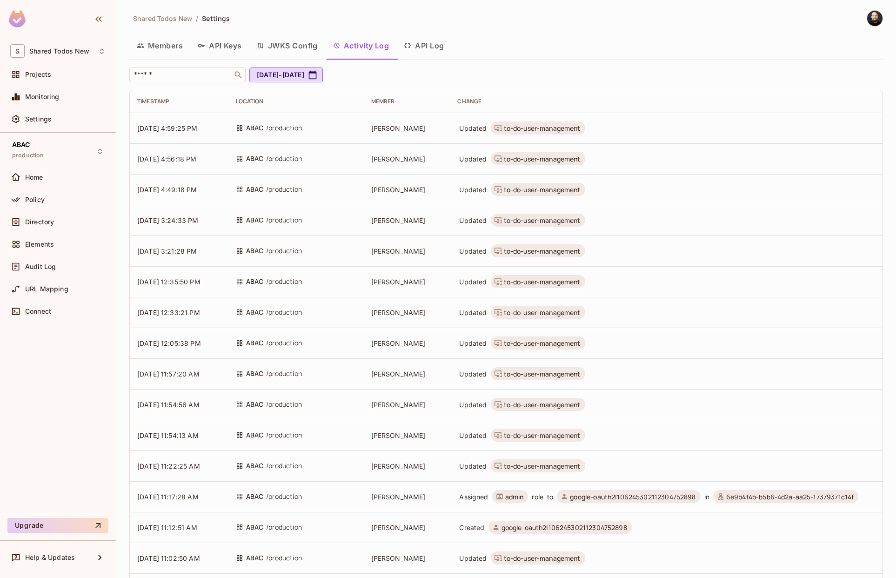
click at [436, 44] on button "API Log" at bounding box center [424, 45] width 55 height 23
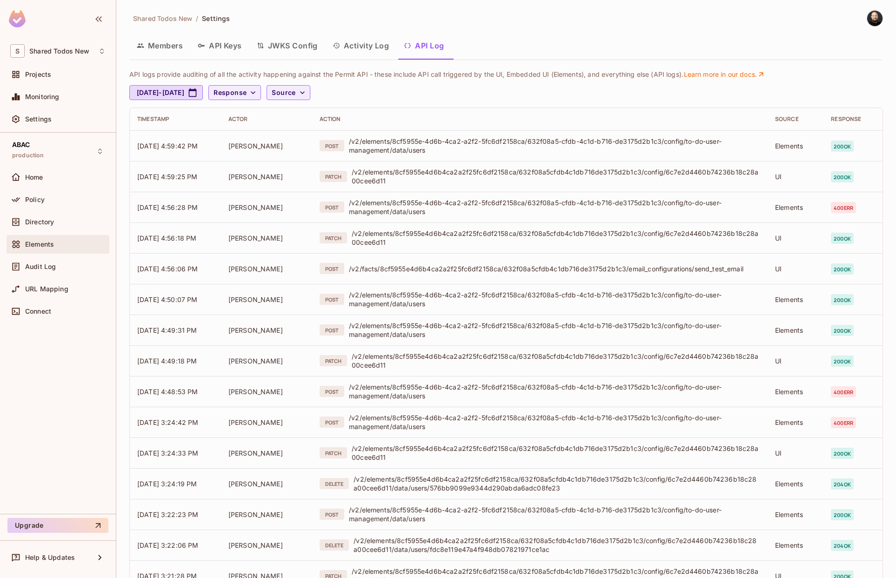
click at [48, 236] on div "Elements" at bounding box center [58, 244] width 103 height 19
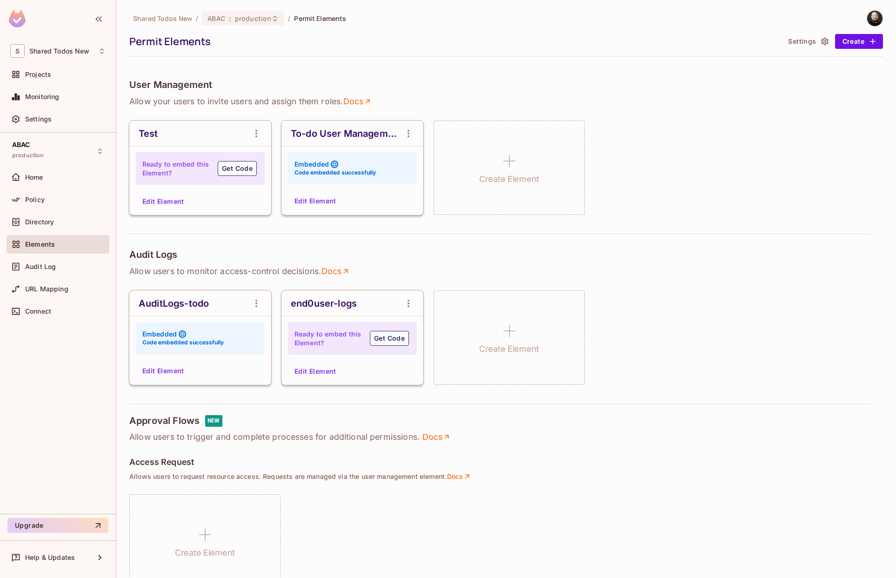
click at [331, 202] on button "Edit Element" at bounding box center [315, 201] width 49 height 15
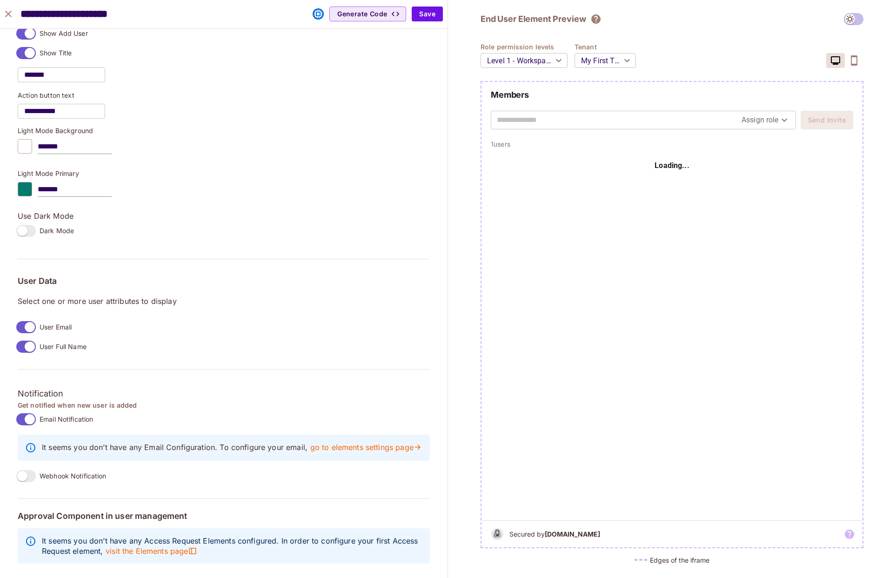
scroll to position [521, 0]
click at [435, 15] on button "Save" at bounding box center [427, 14] width 31 height 15
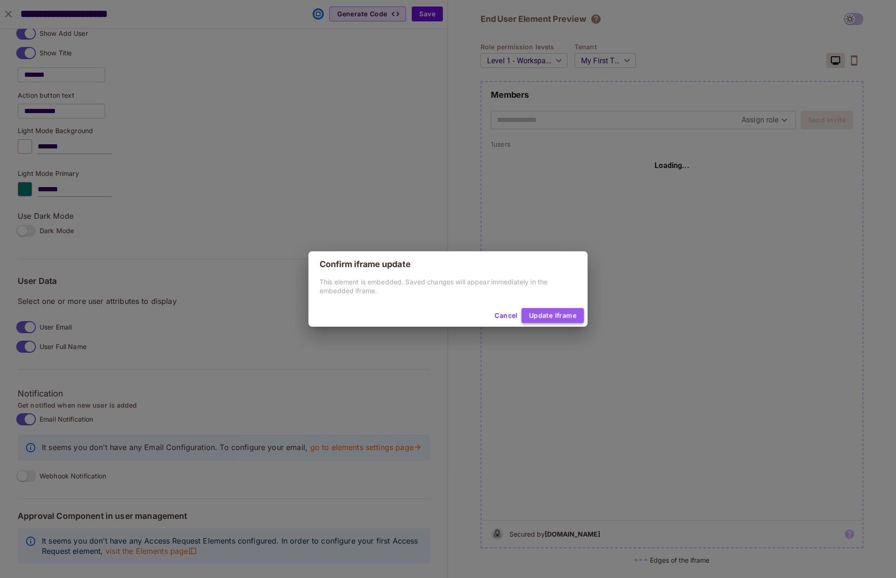
click at [573, 314] on button "Update Iframe" at bounding box center [553, 315] width 62 height 15
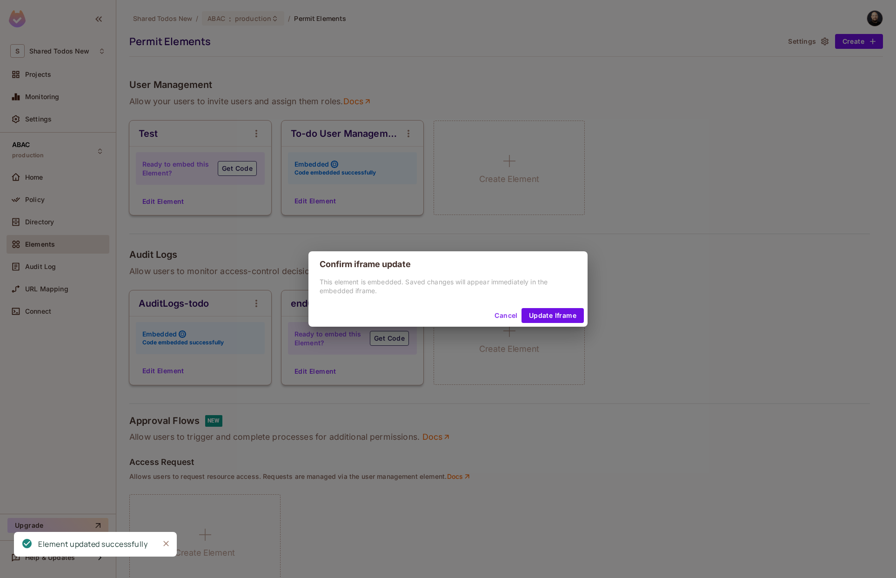
scroll to position [490, 0]
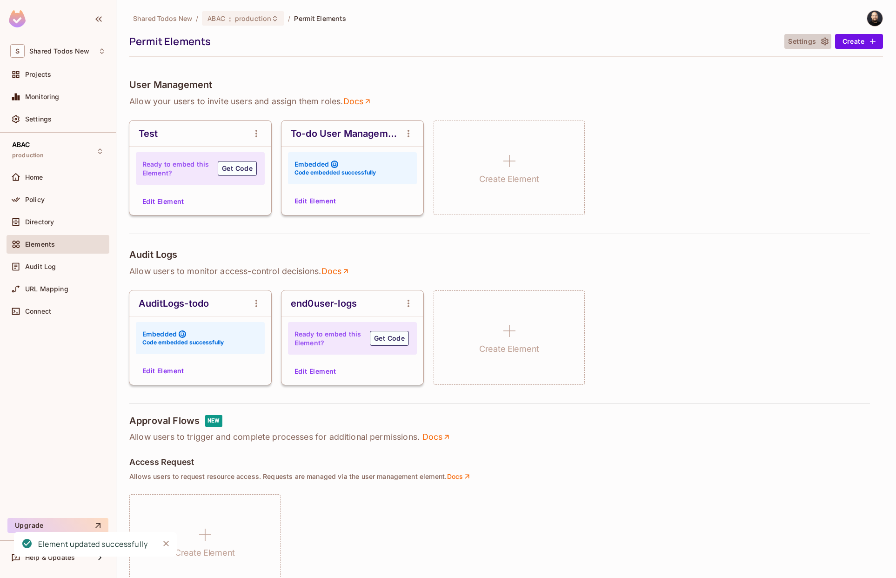
click at [803, 36] on button "Settings" at bounding box center [808, 41] width 47 height 15
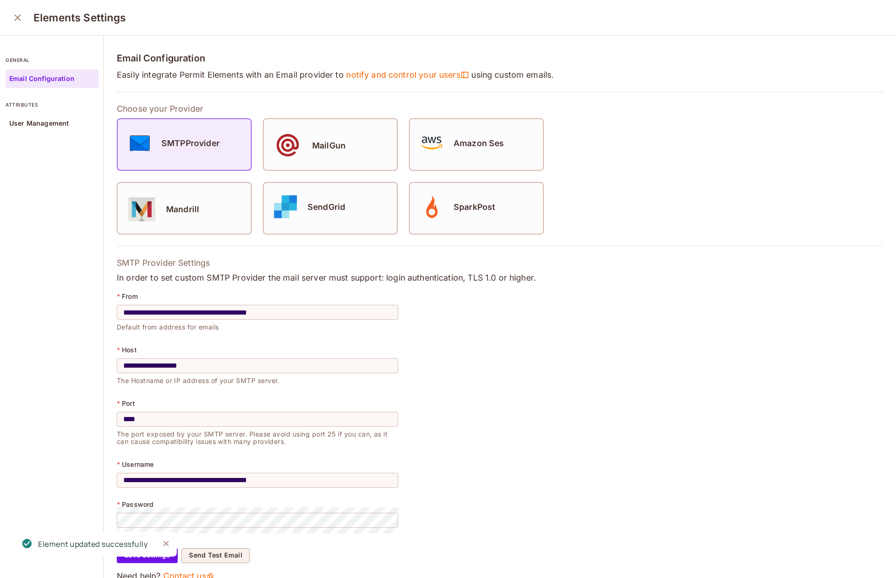
scroll to position [24, 0]
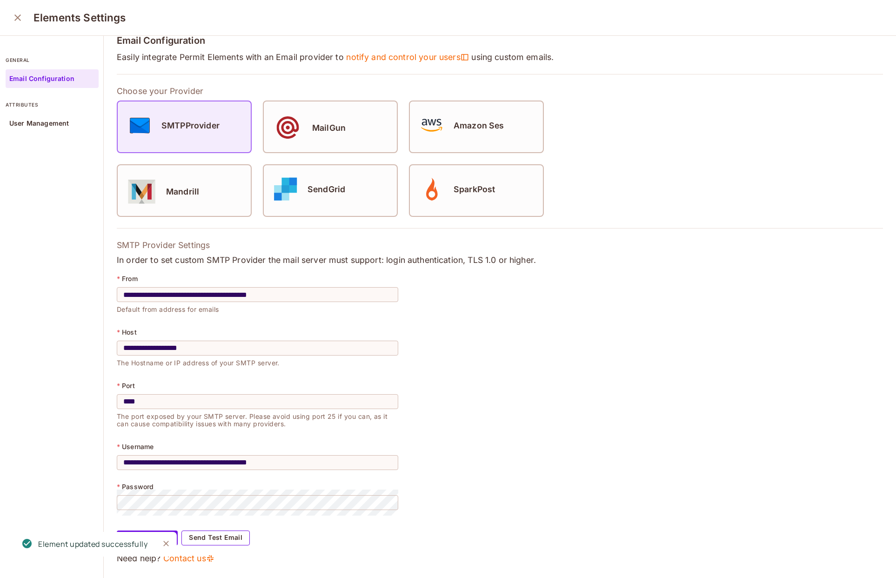
click at [203, 532] on button "Send Test Email" at bounding box center [216, 538] width 68 height 15
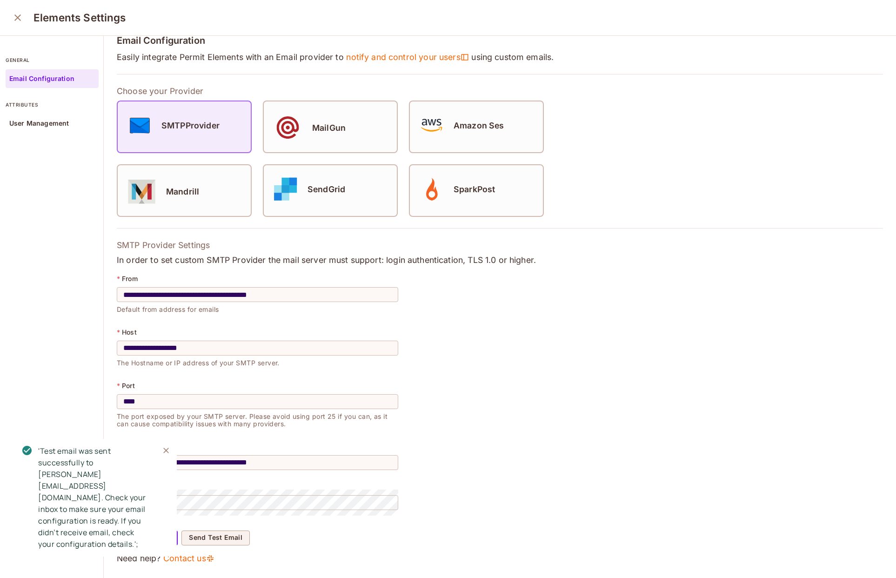
click at [55, 521] on div "'Test email was sent successfully to thomas@permit.io. Check your inbox to make…" at bounding box center [95, 497] width 114 height 105
